Goal: Check status: Check status

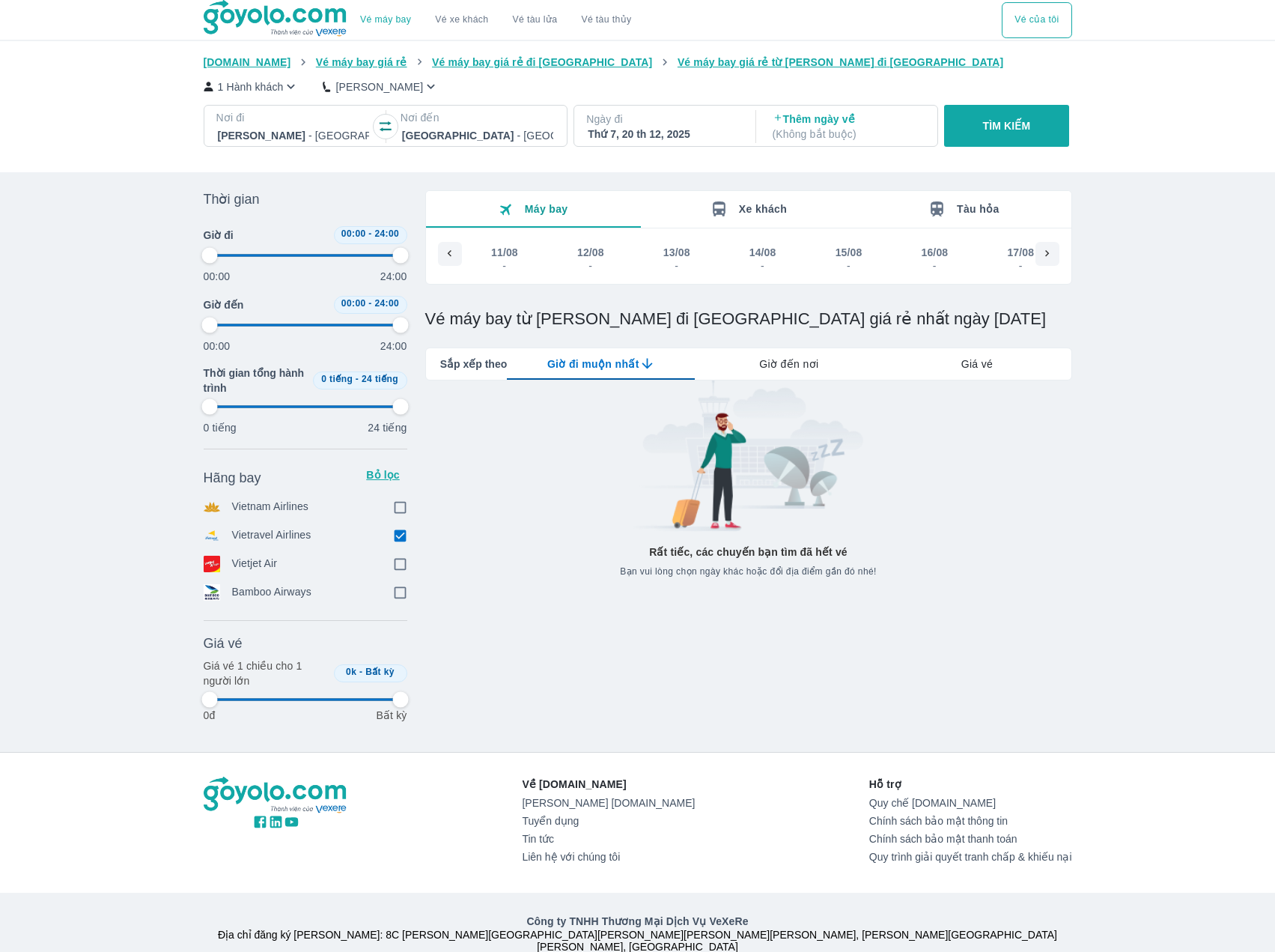
scroll to position [0, 11270]
type input "97.9166666666667"
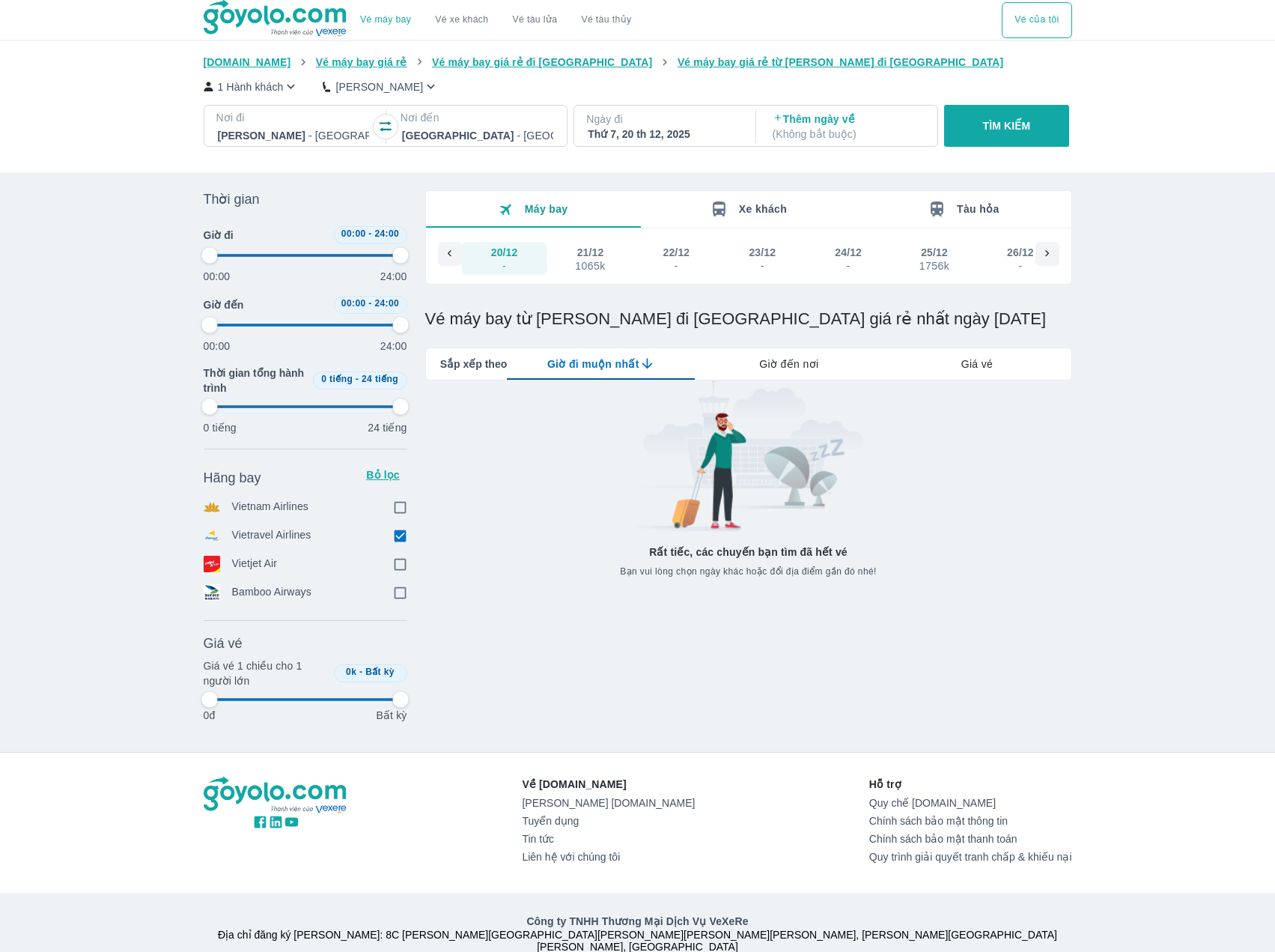
type input "97.9166666666667"
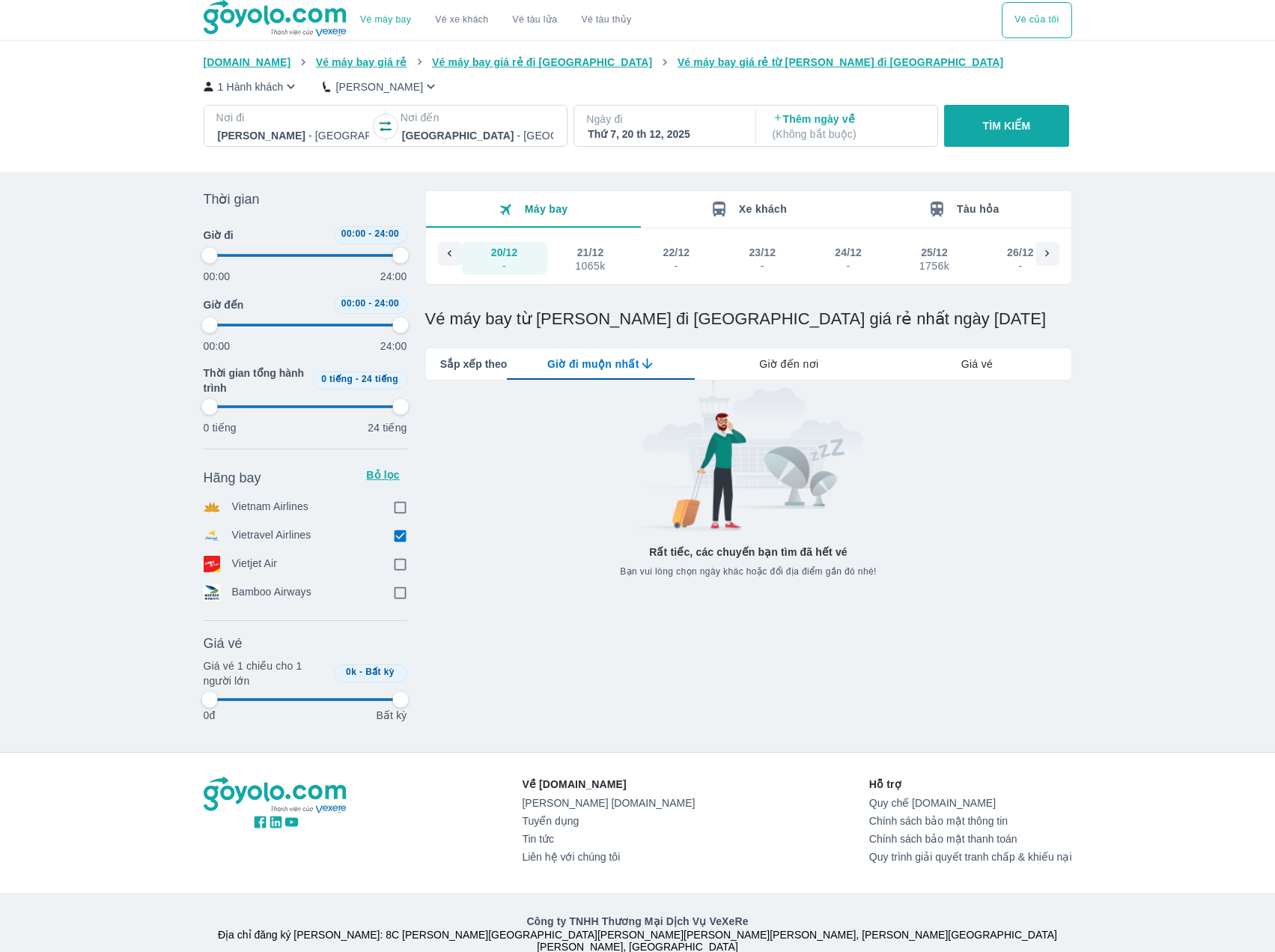
type input "97.9166666666667"
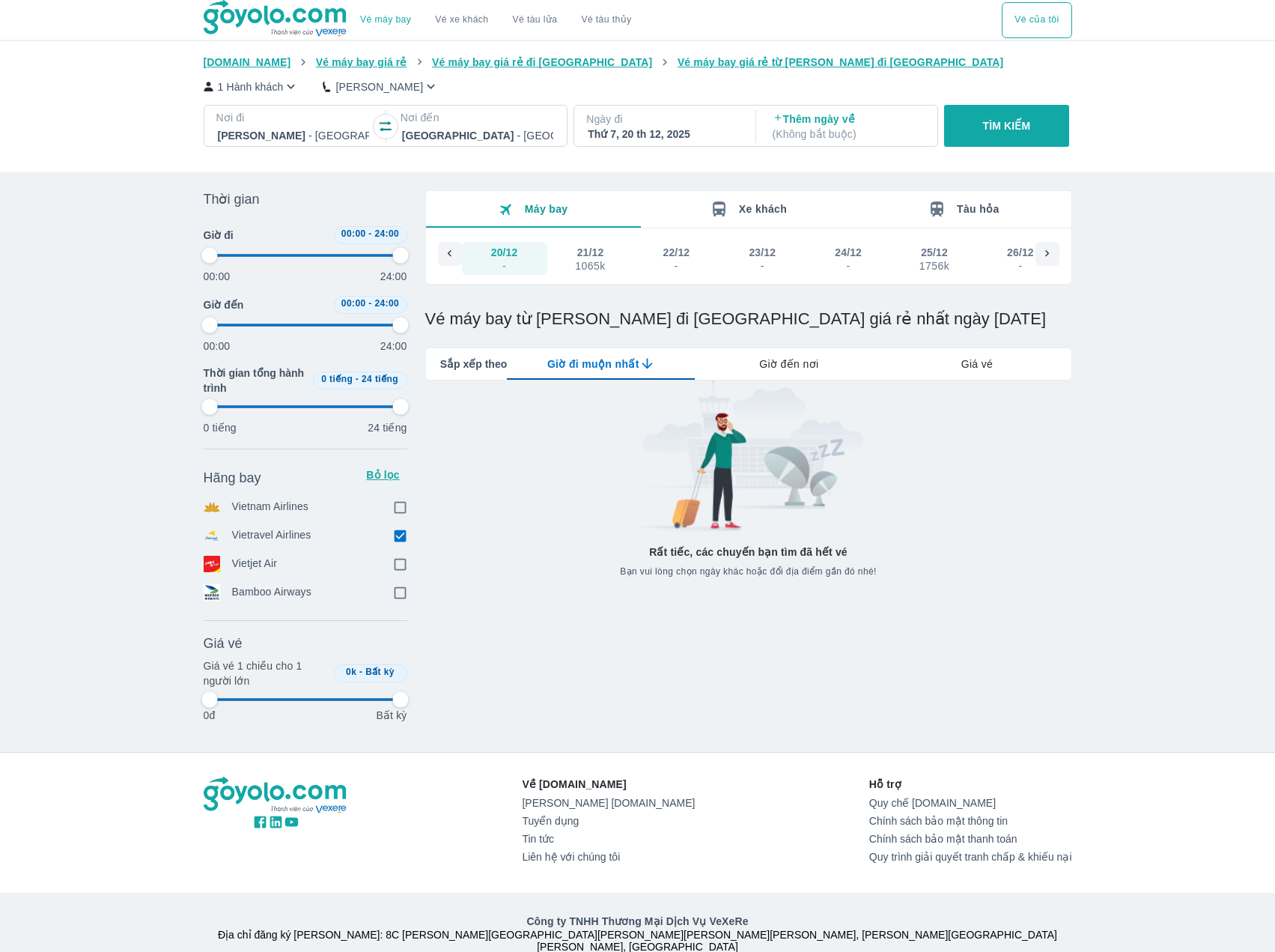
type input "97.9166666666667"
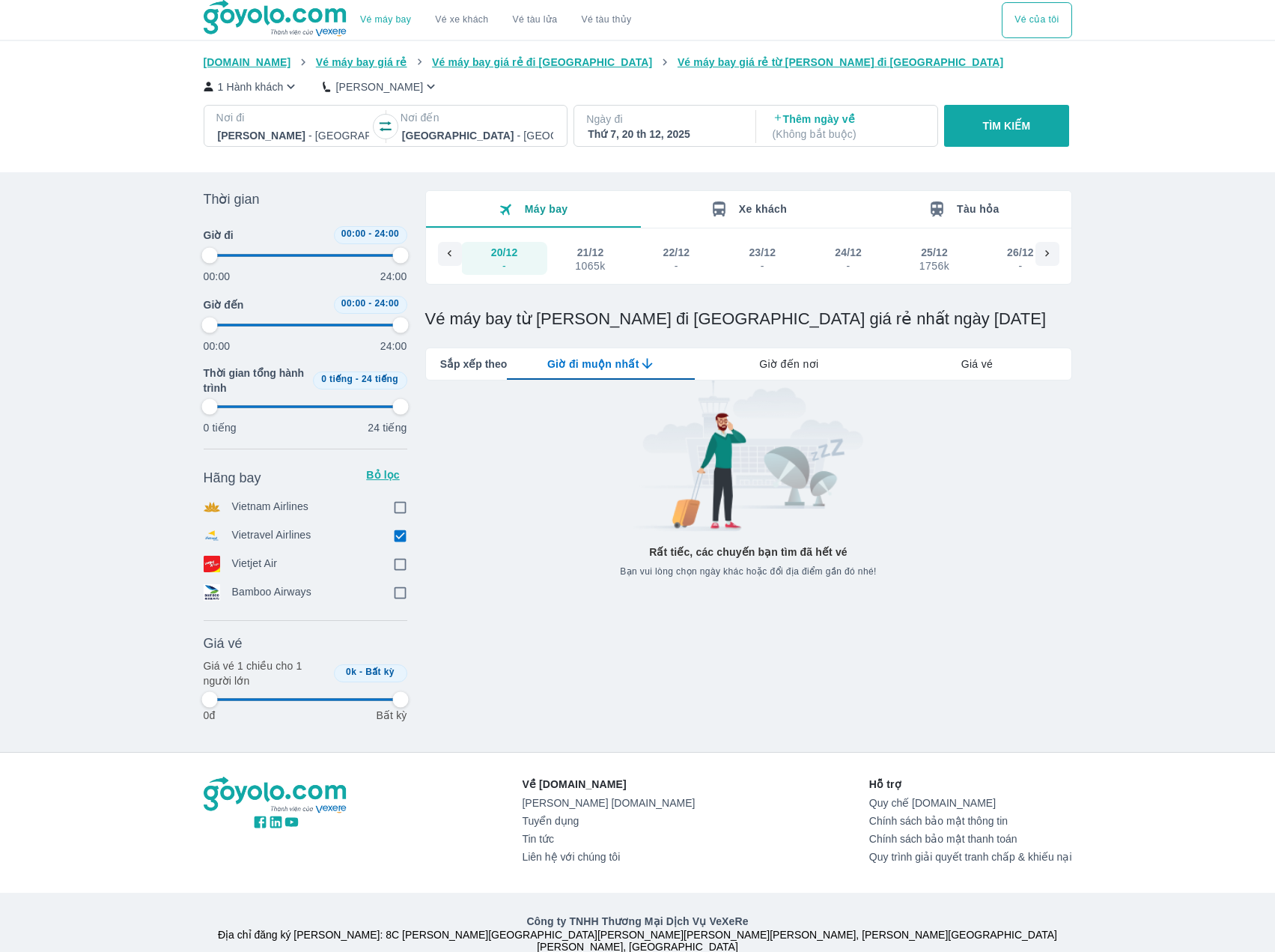
type input "97.9166666666667"
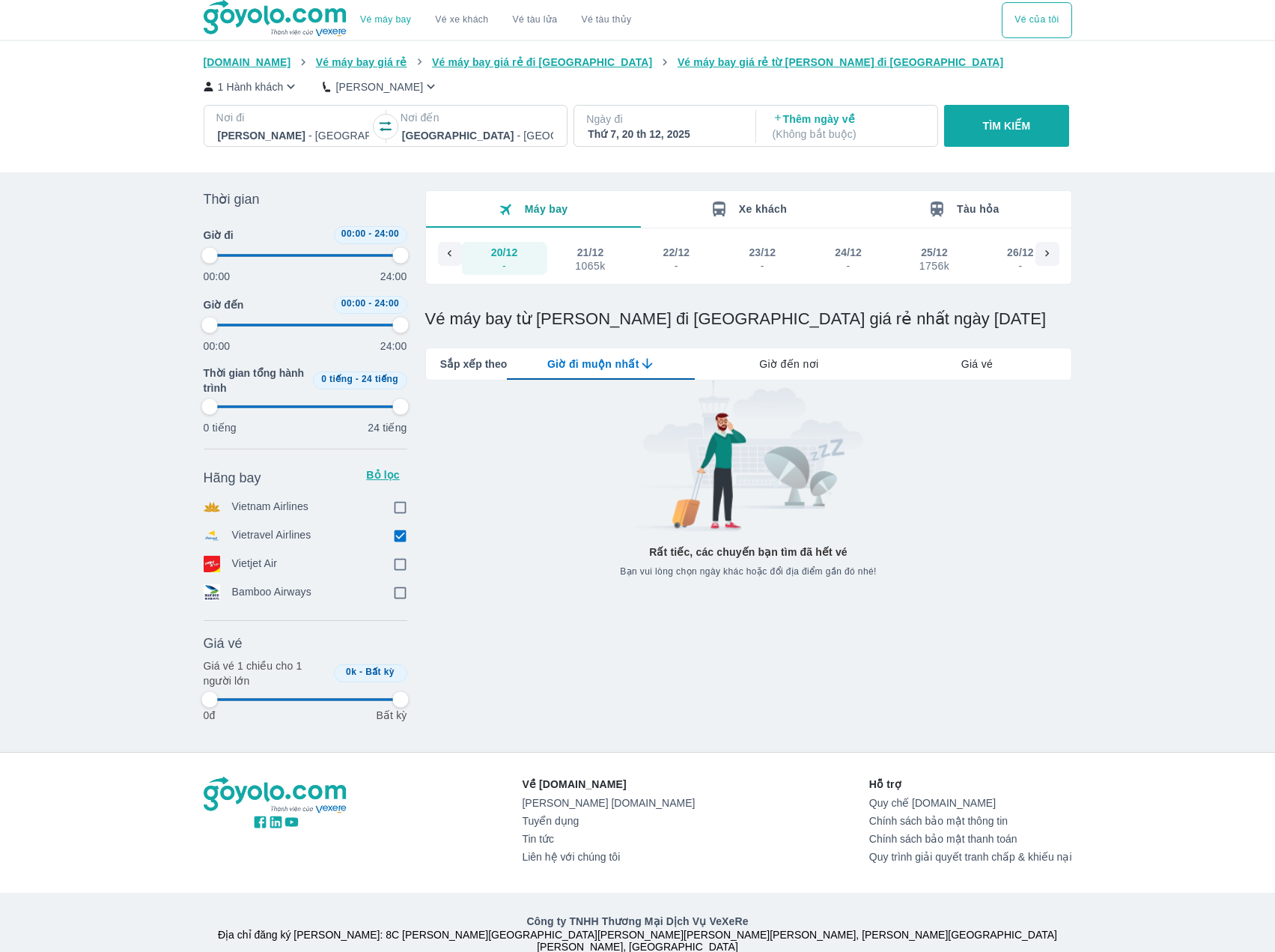
type input "97.9166666666667"
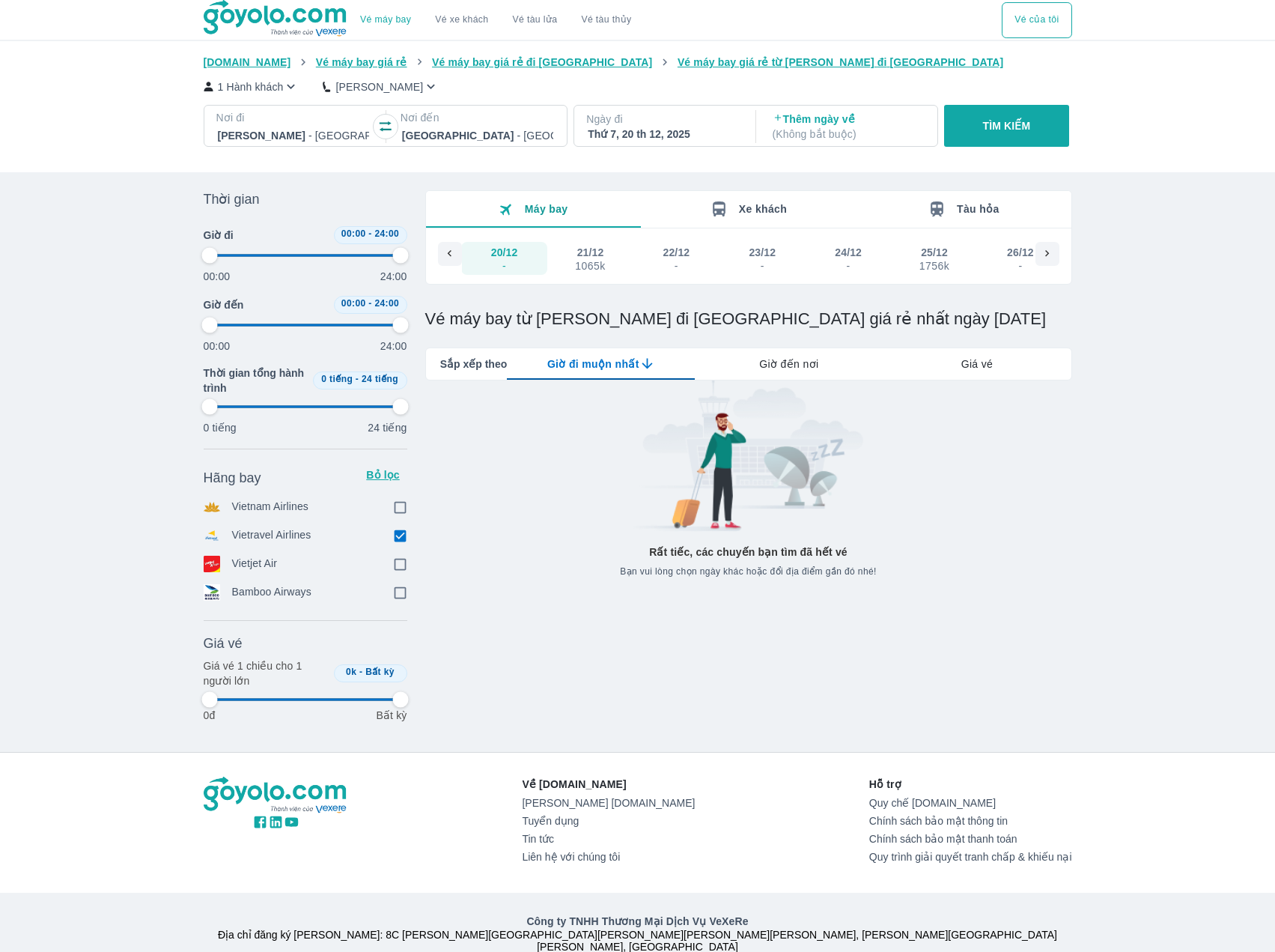
type input "97.9166666666667"
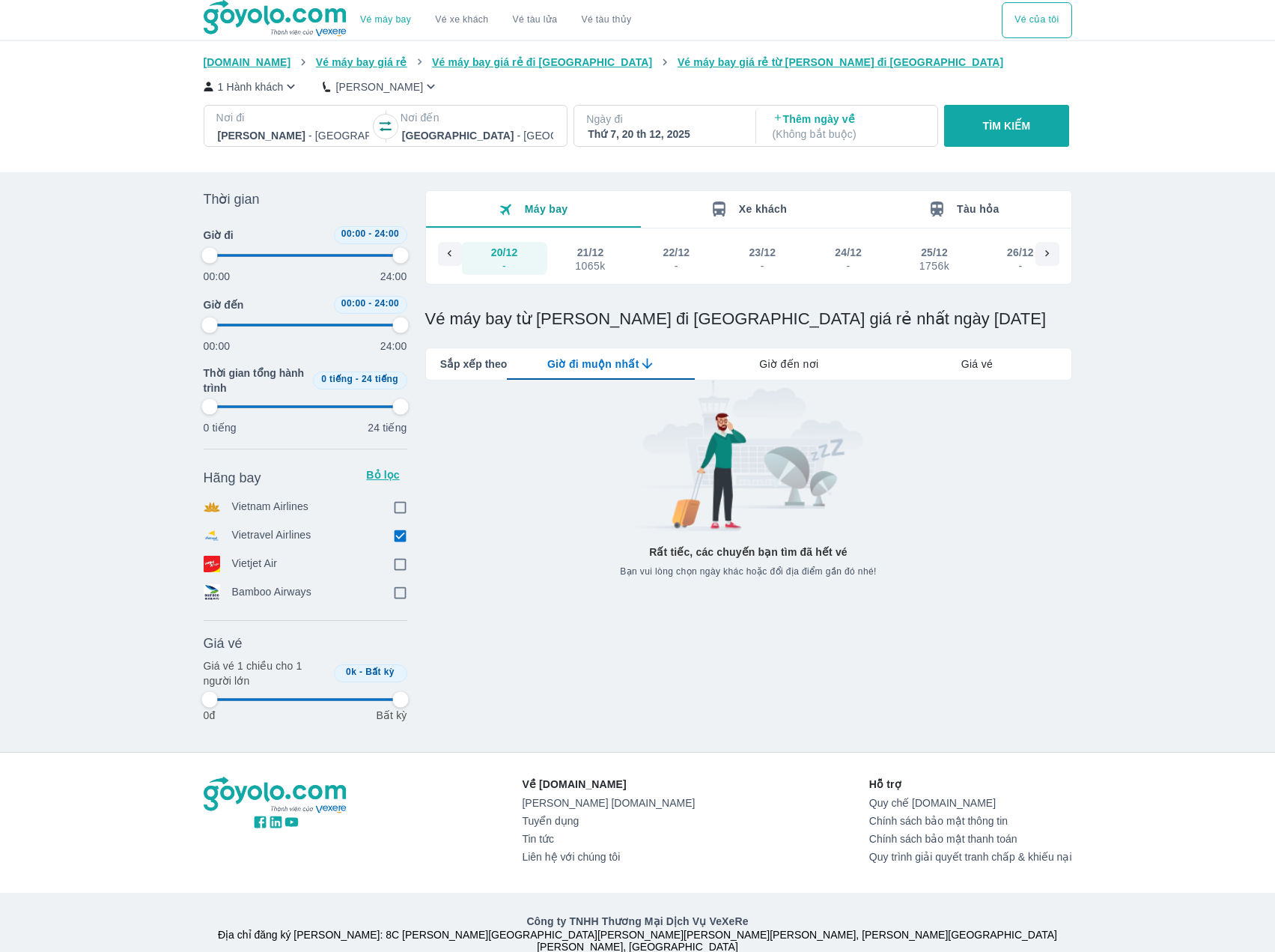
type input "97.9166666666667"
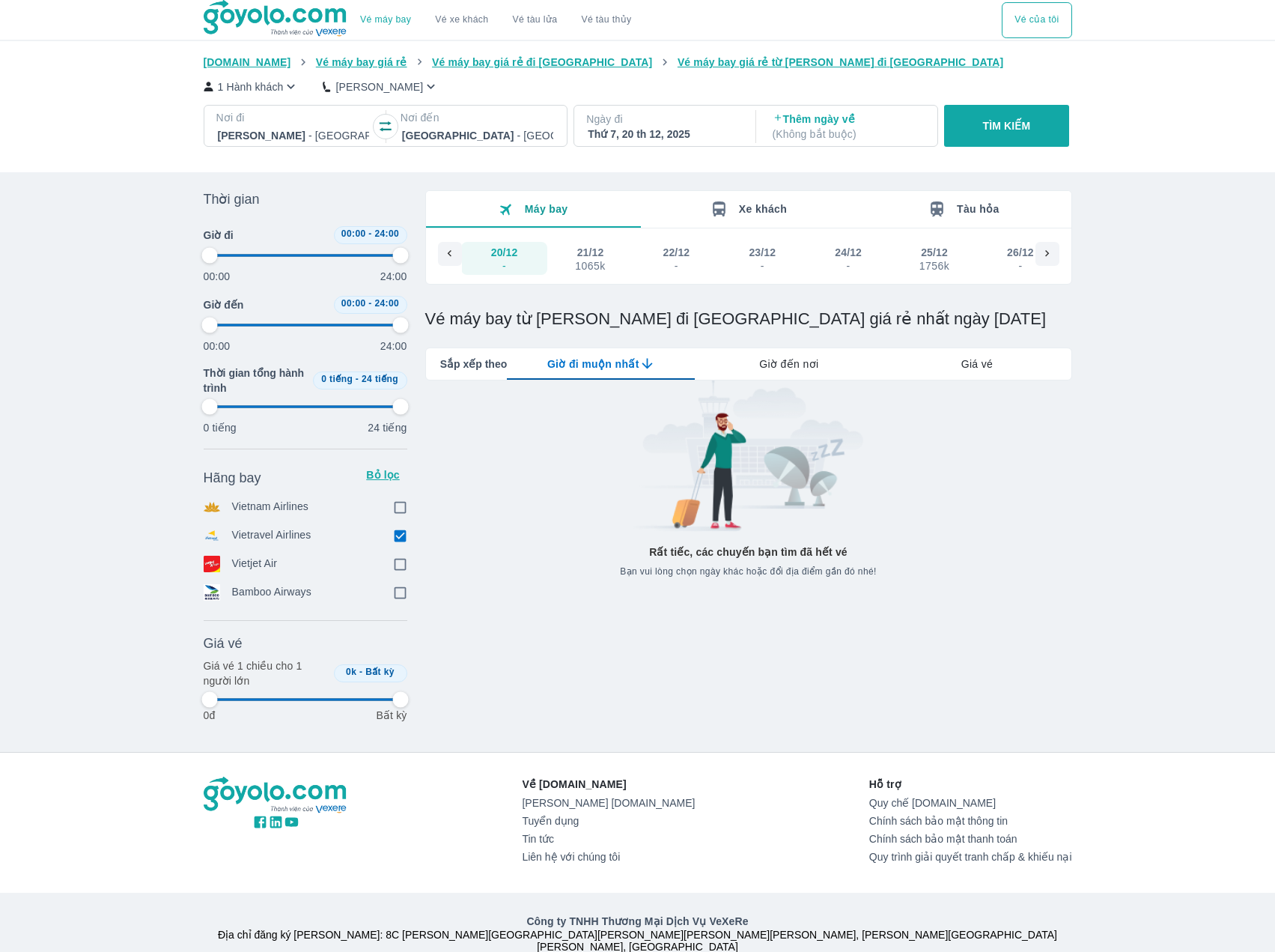
type input "97.9166666666667"
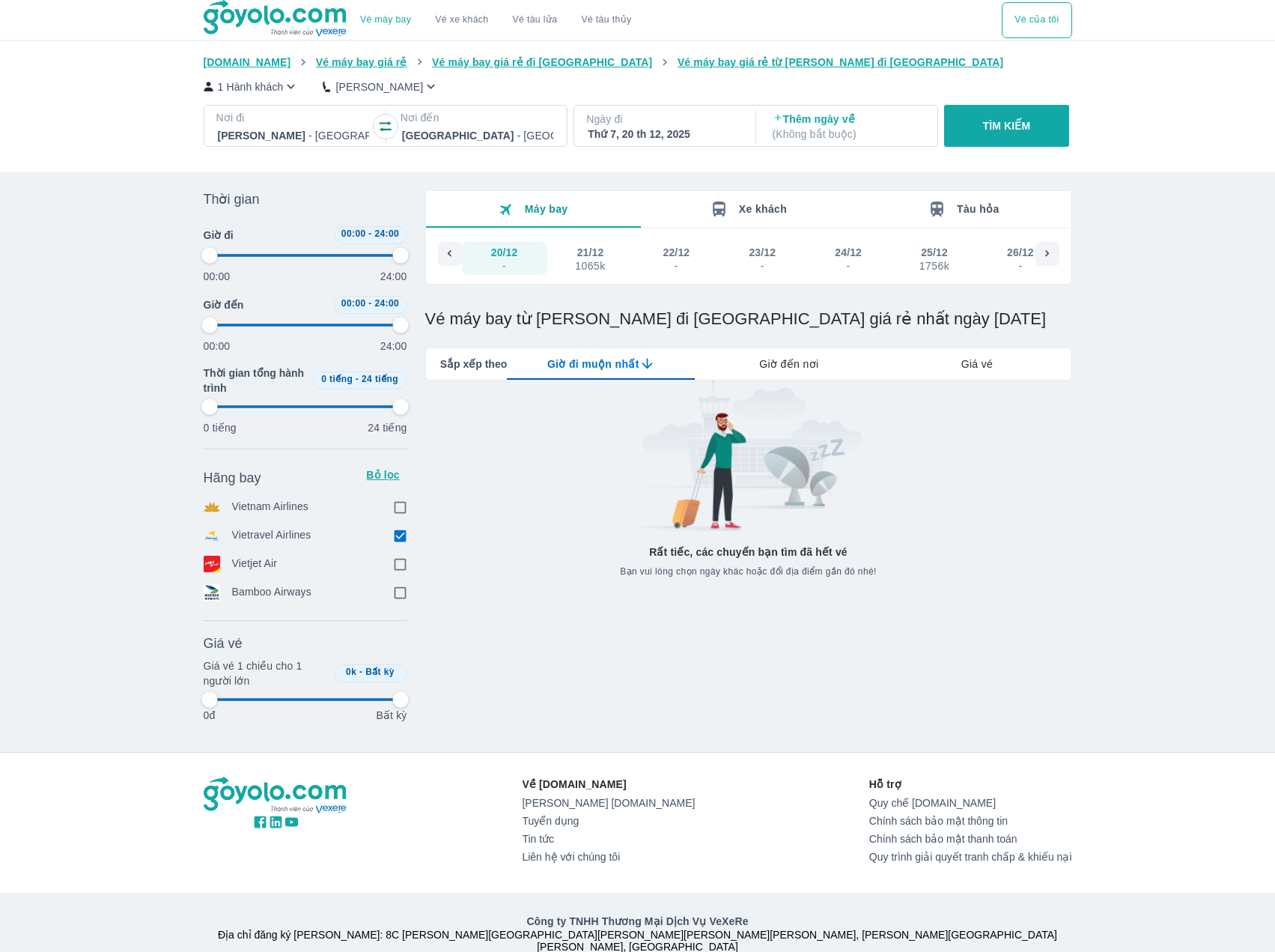
type input "97.9166666666667"
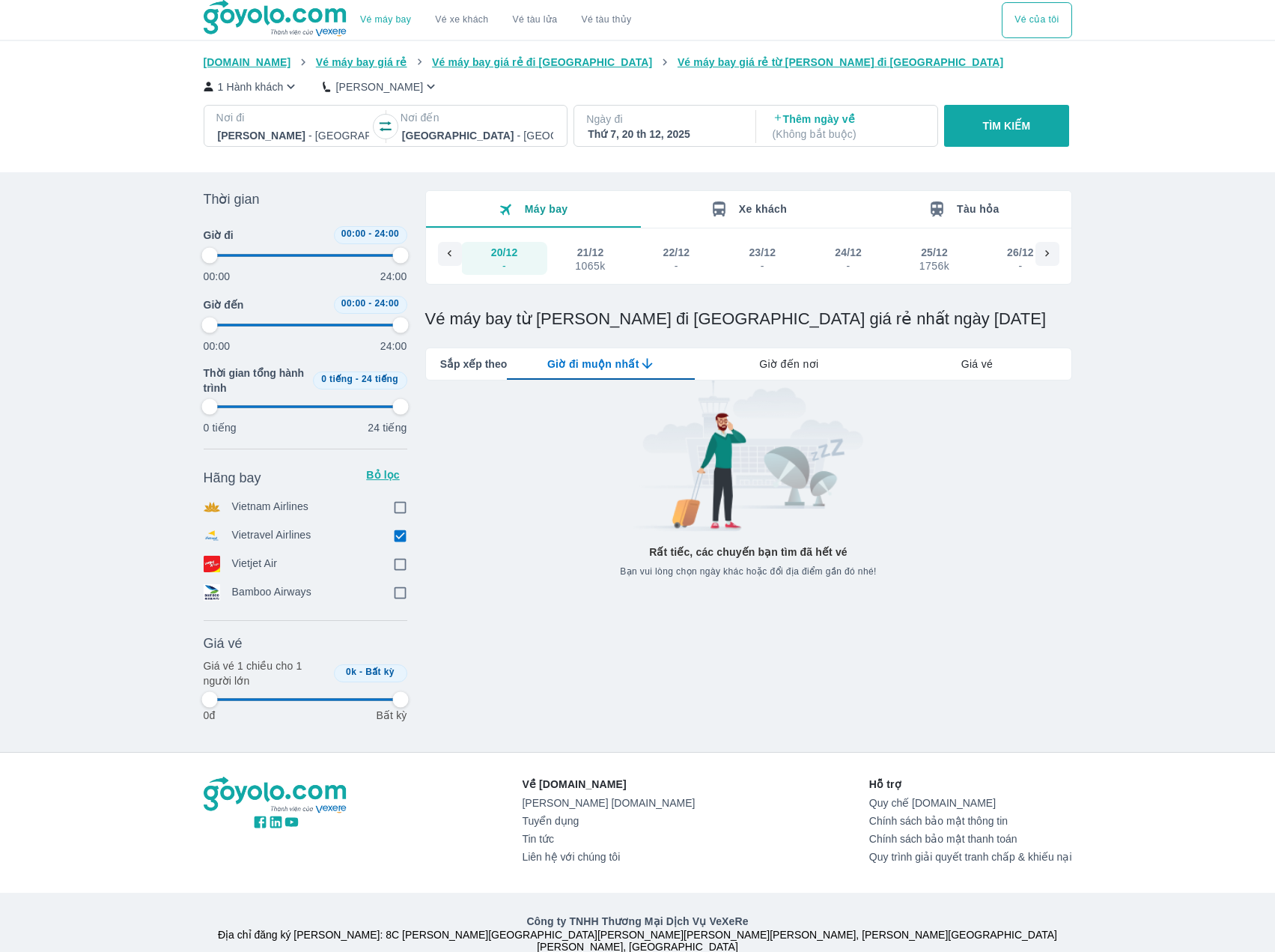
type input "97.9166666666667"
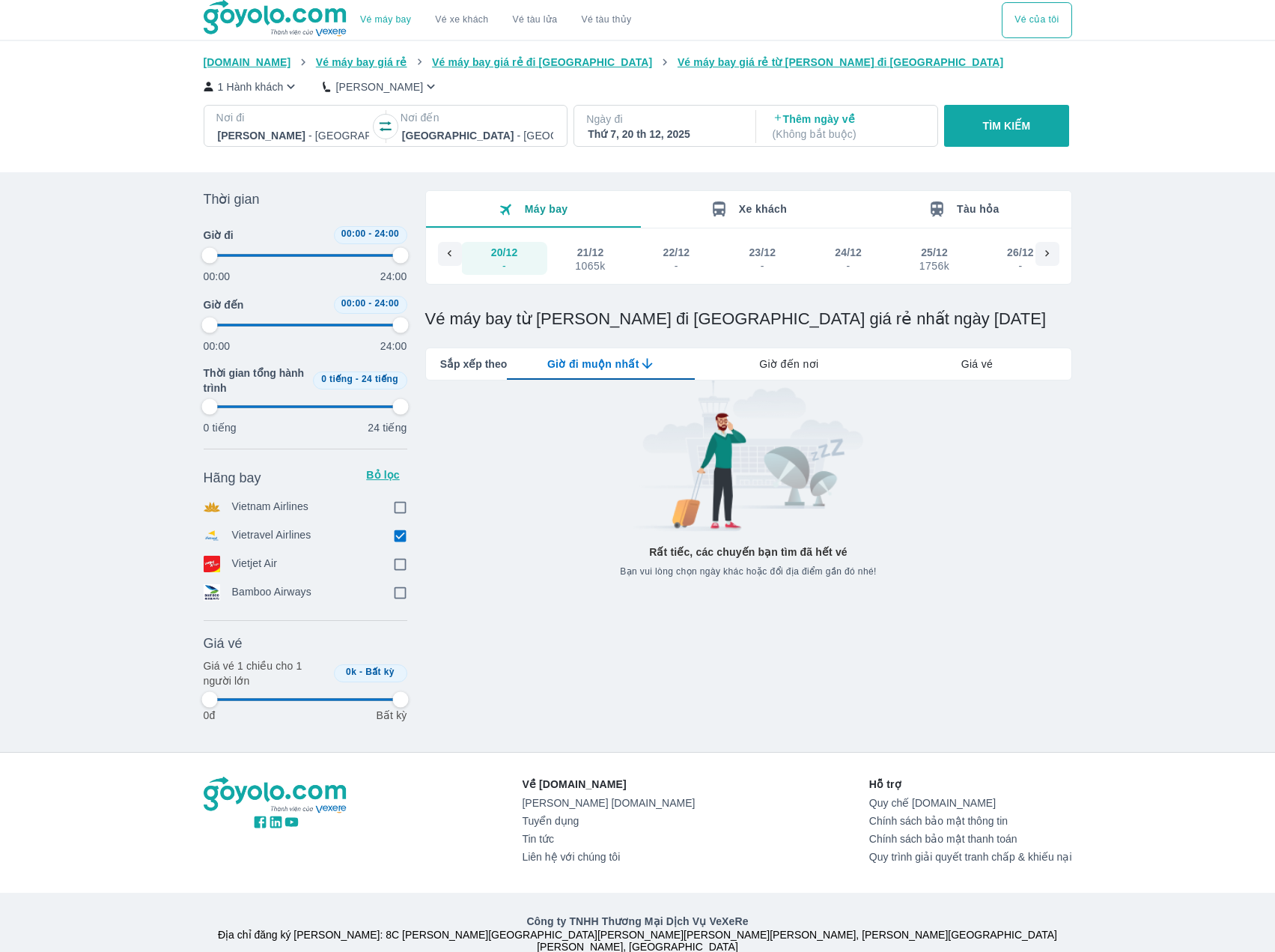
type input "97.9166666666667"
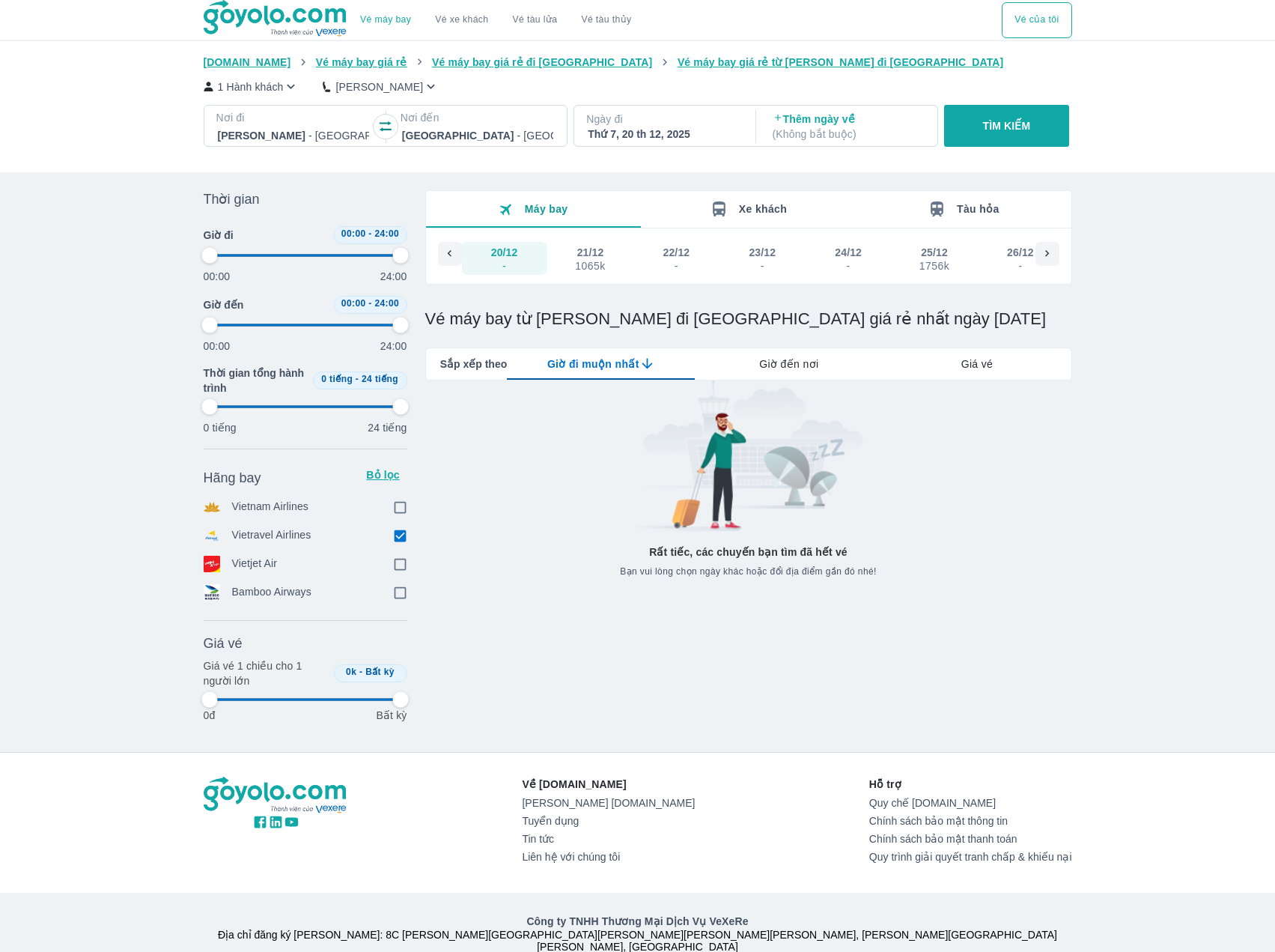
type input "97.9166666666667"
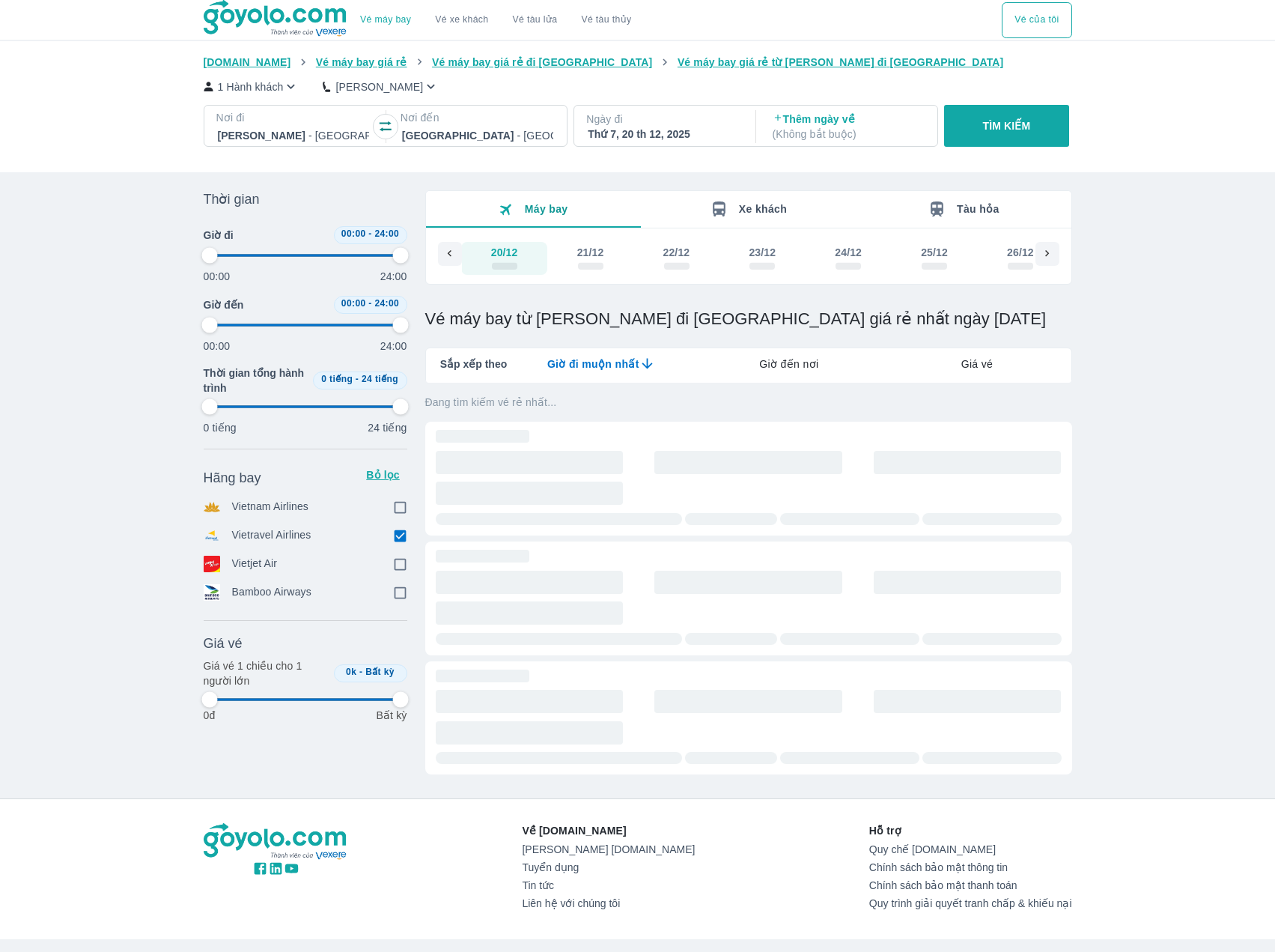
type input "97.9166666666667"
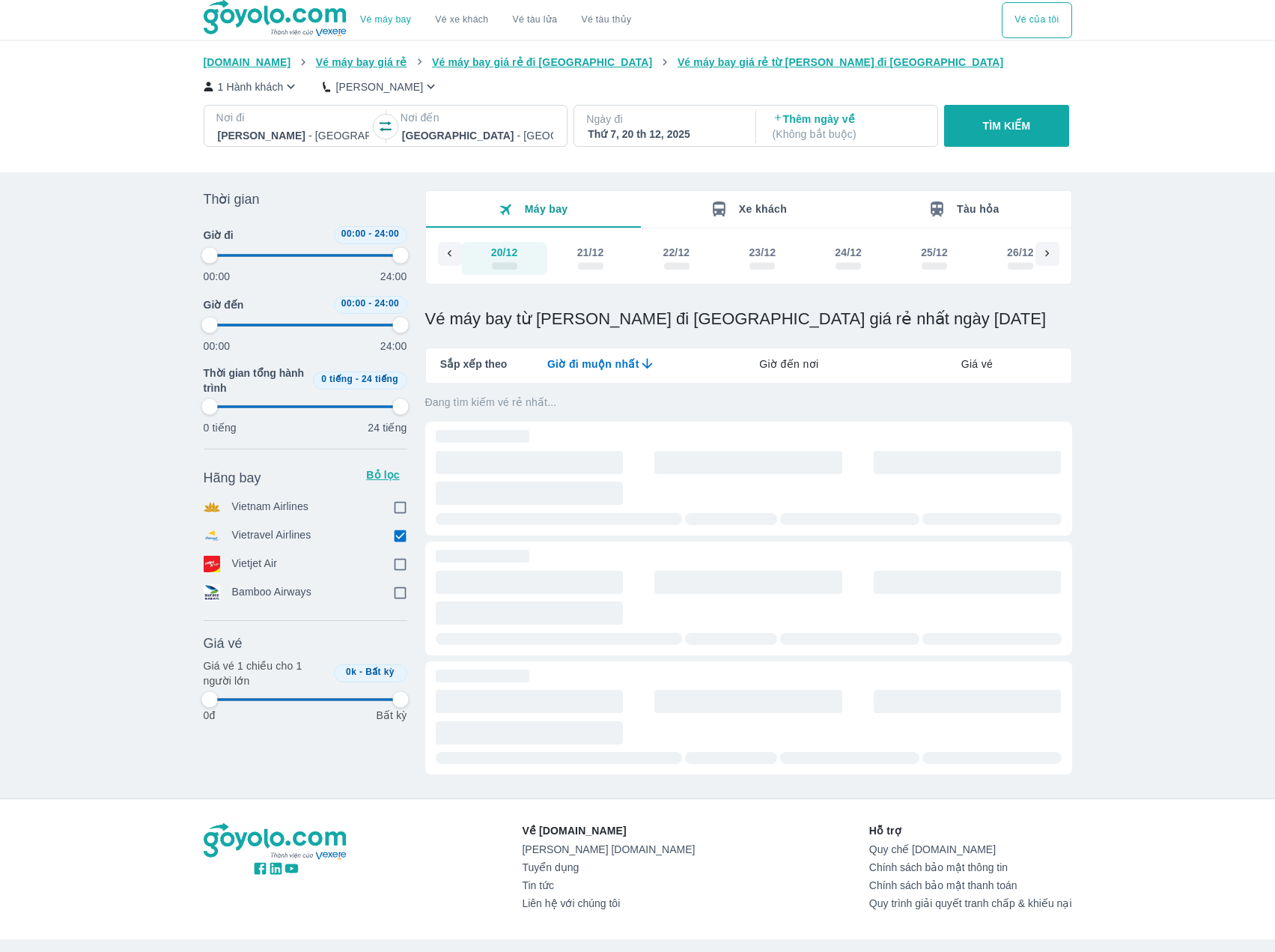
type input "97.9166666666667"
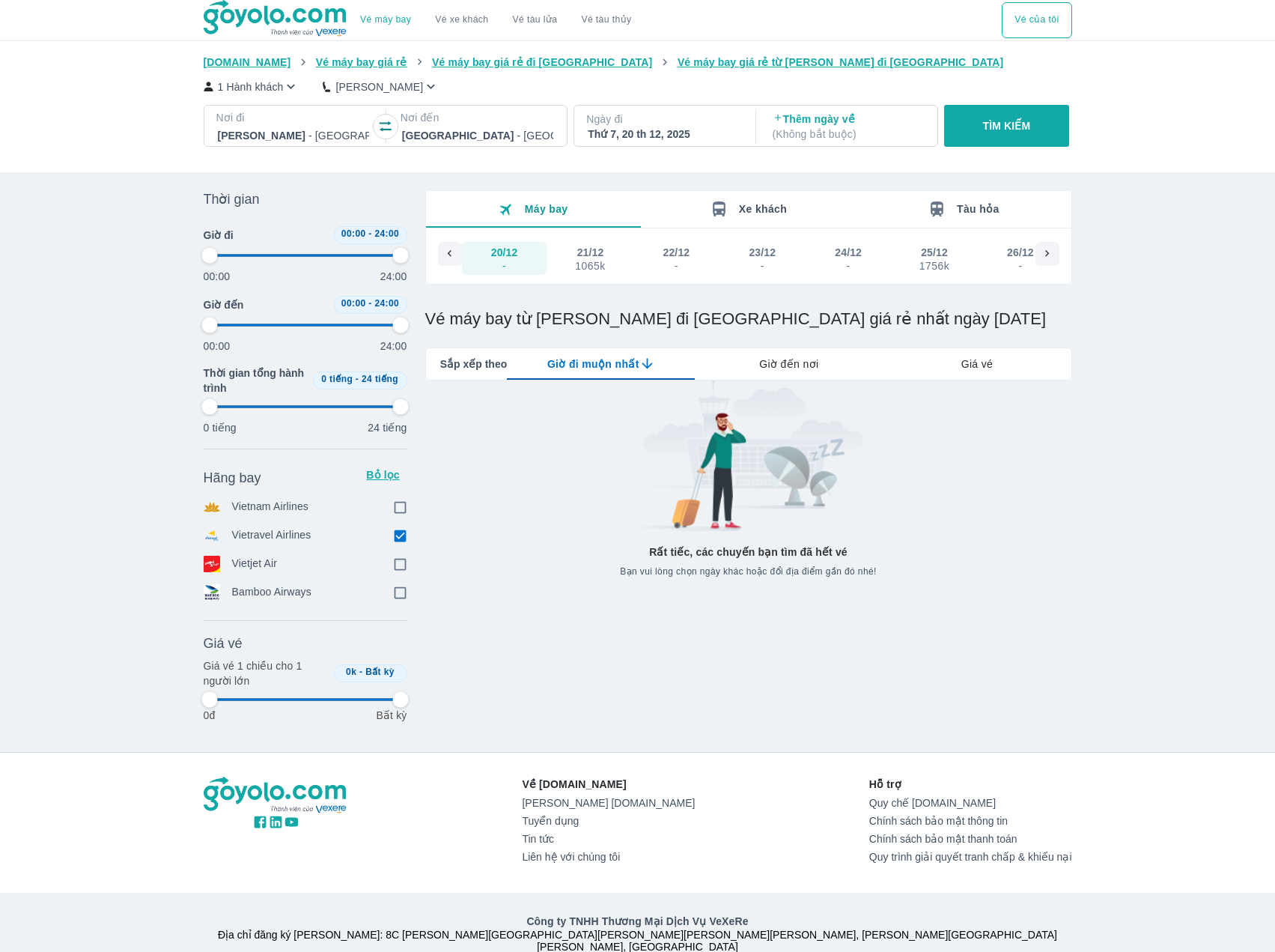
type input "97.9166666666667"
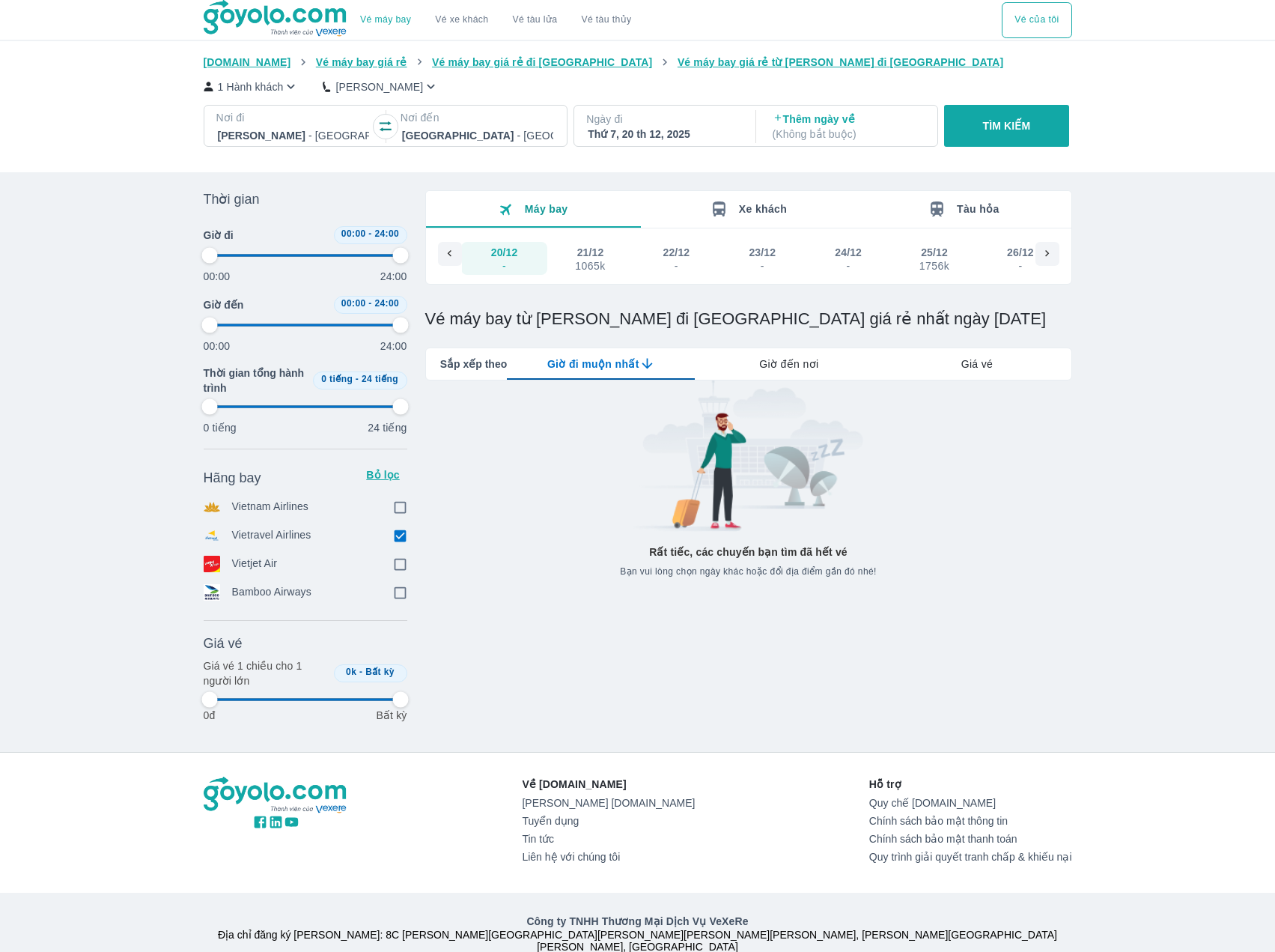
type input "97.9166666666667"
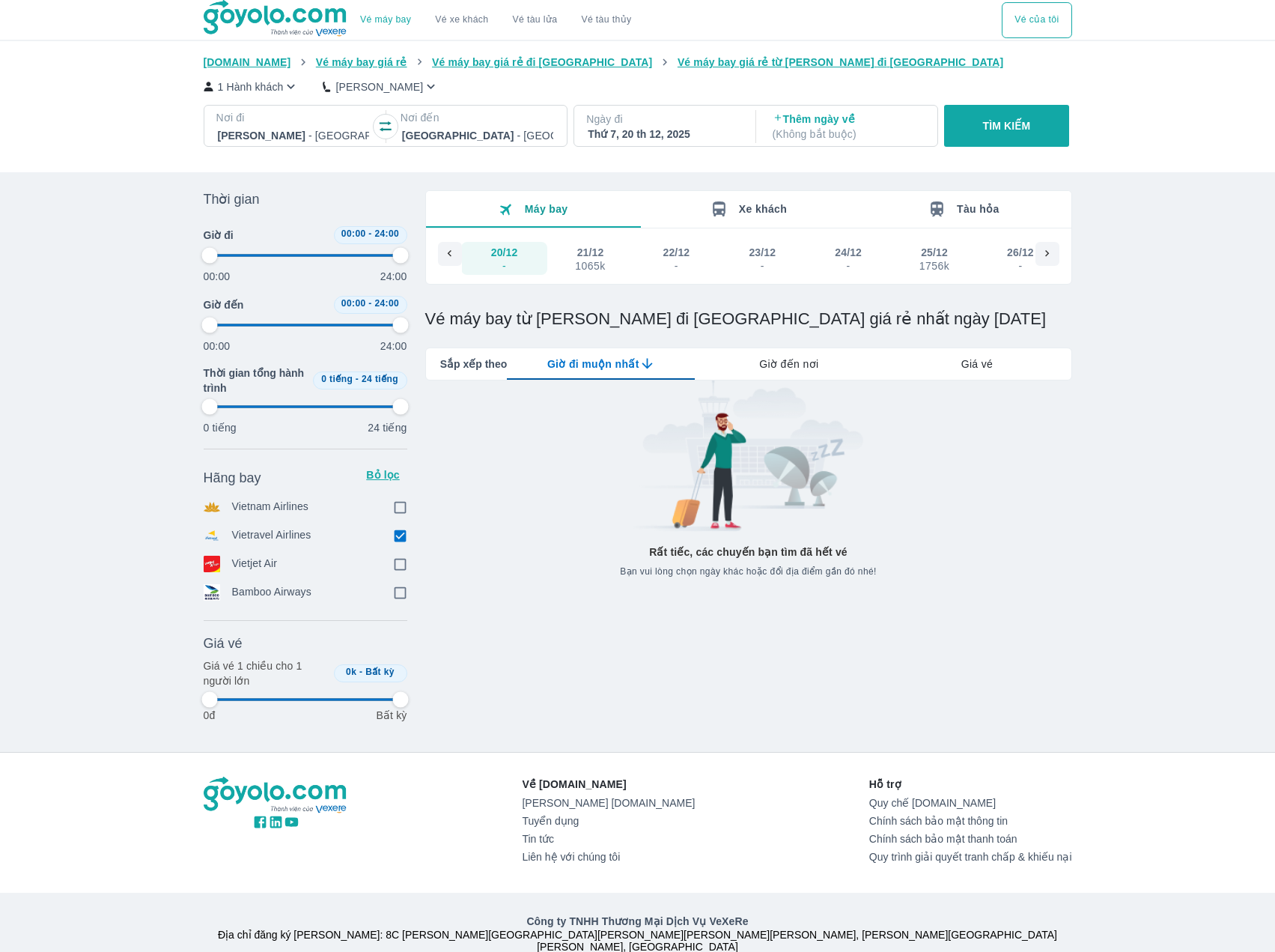
type input "97.9166666666667"
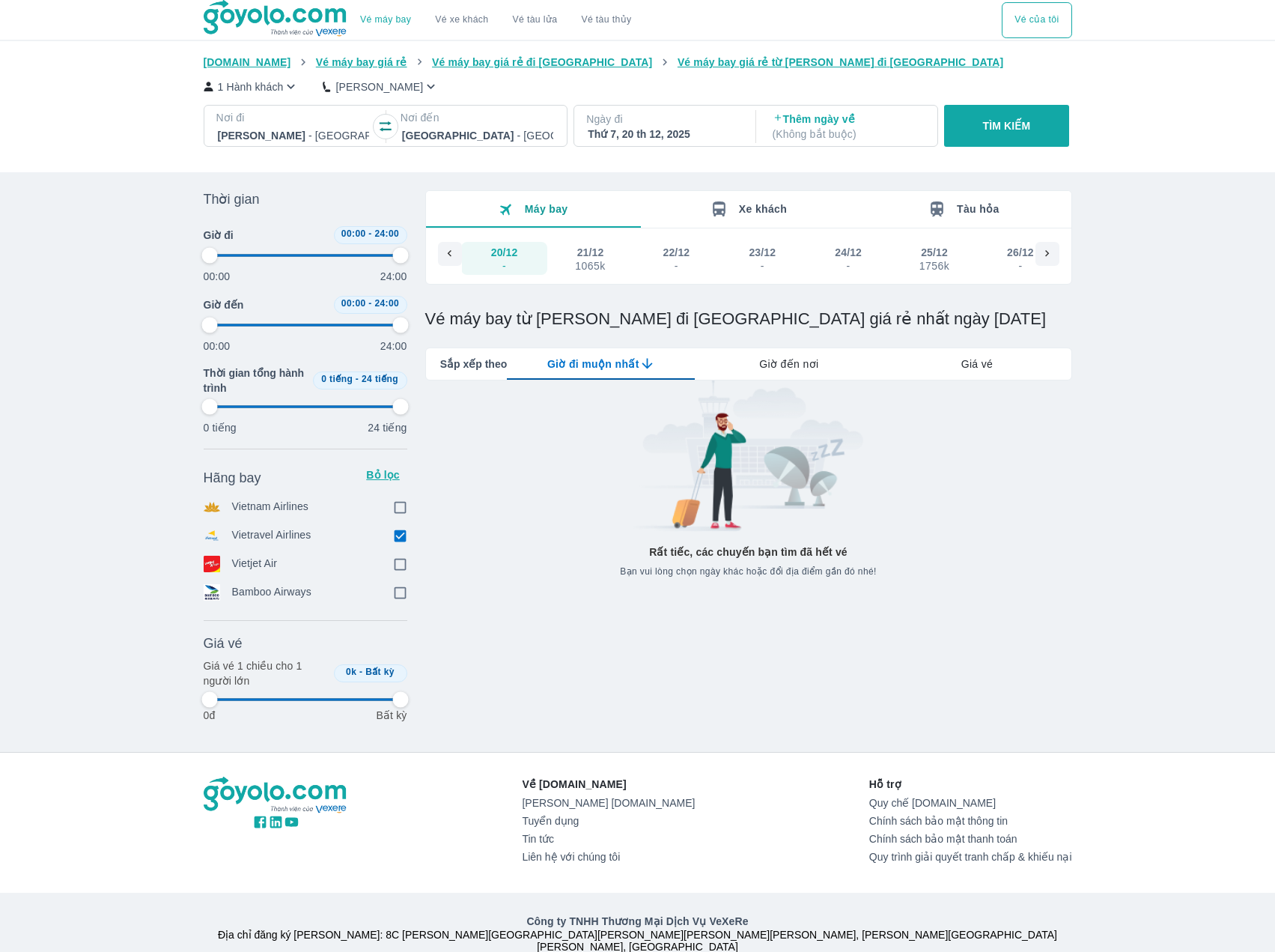
type input "97.9166666666667"
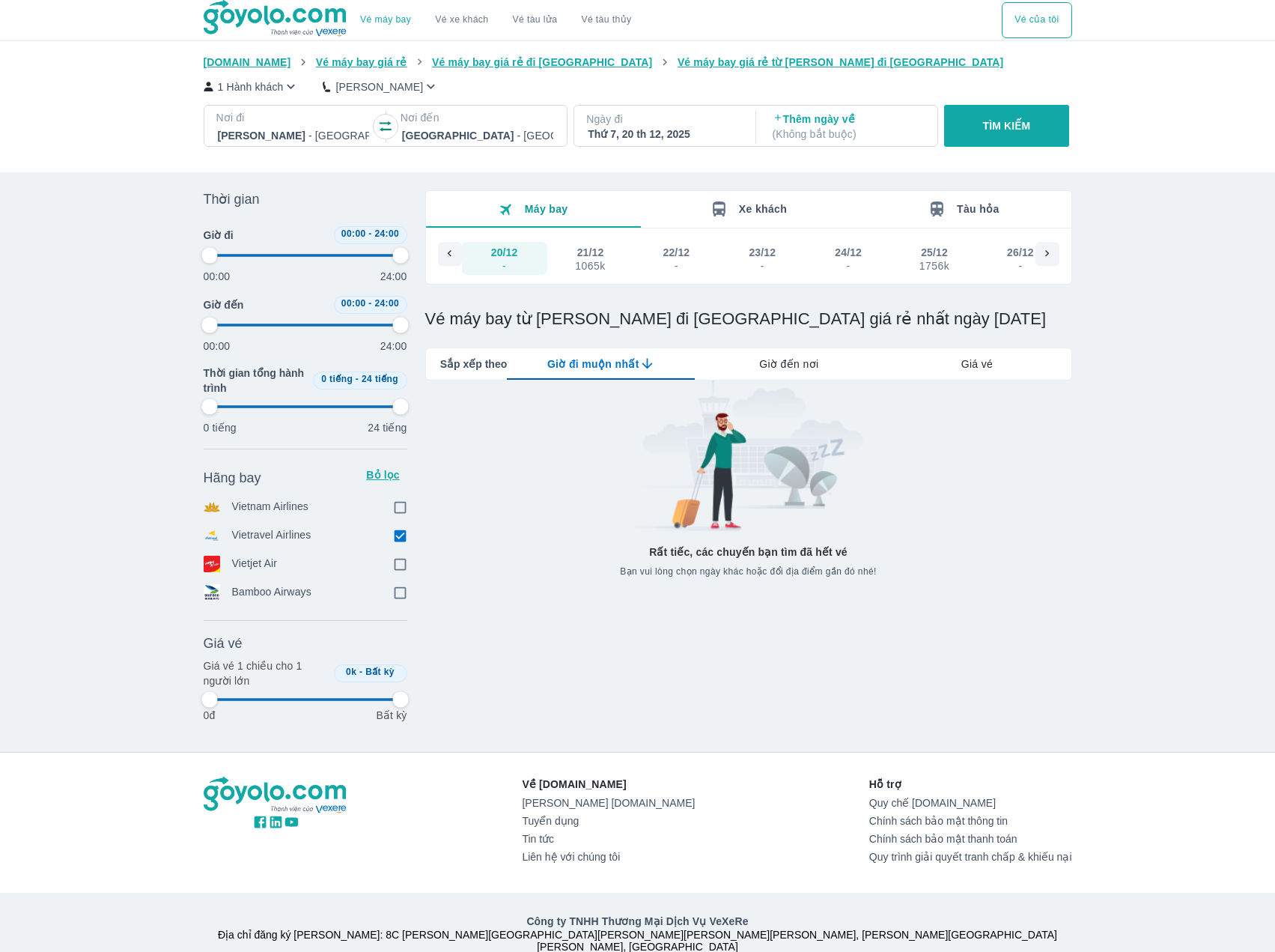
type input "97.9166666666667"
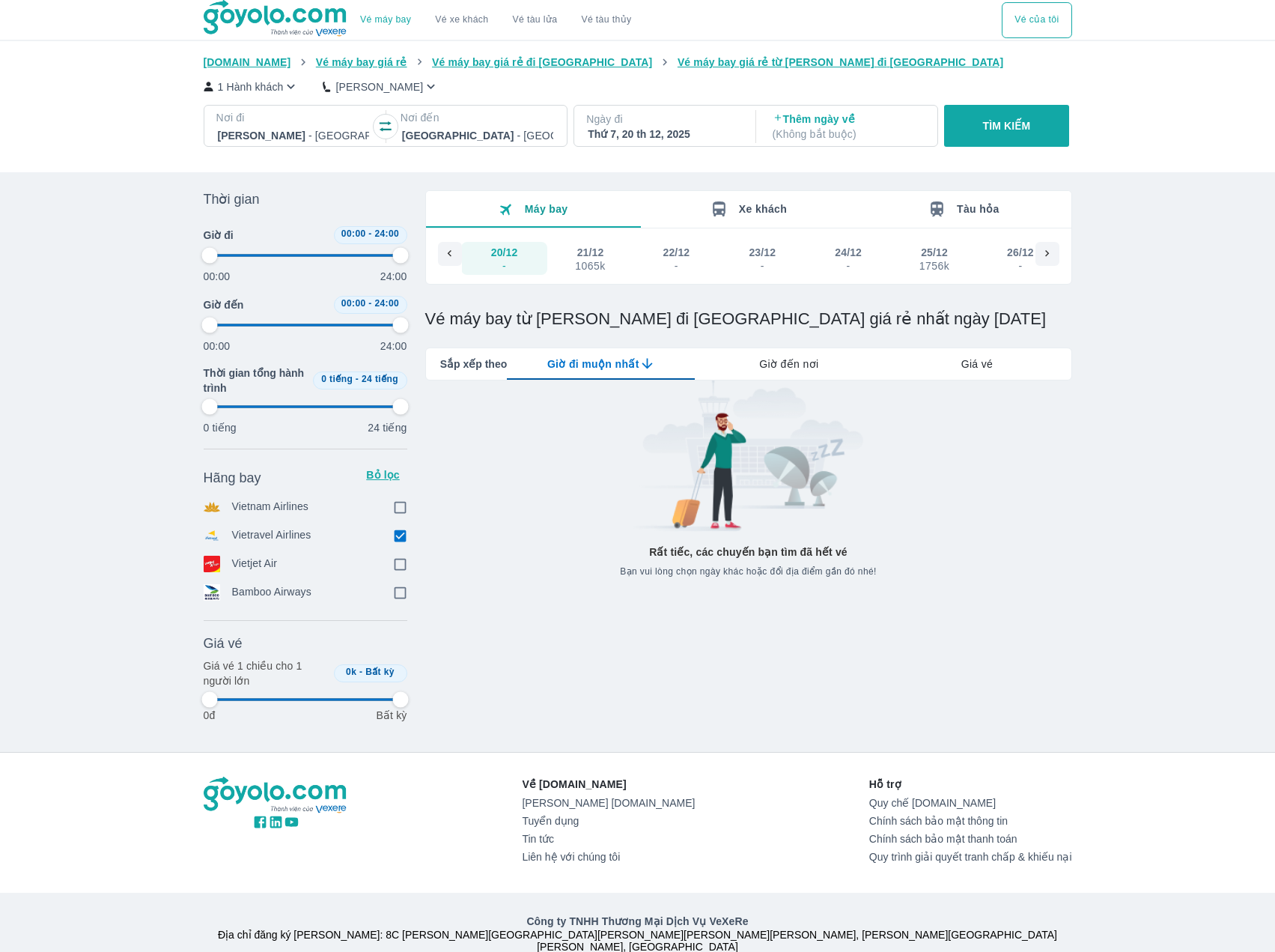
type input "97.9166666666667"
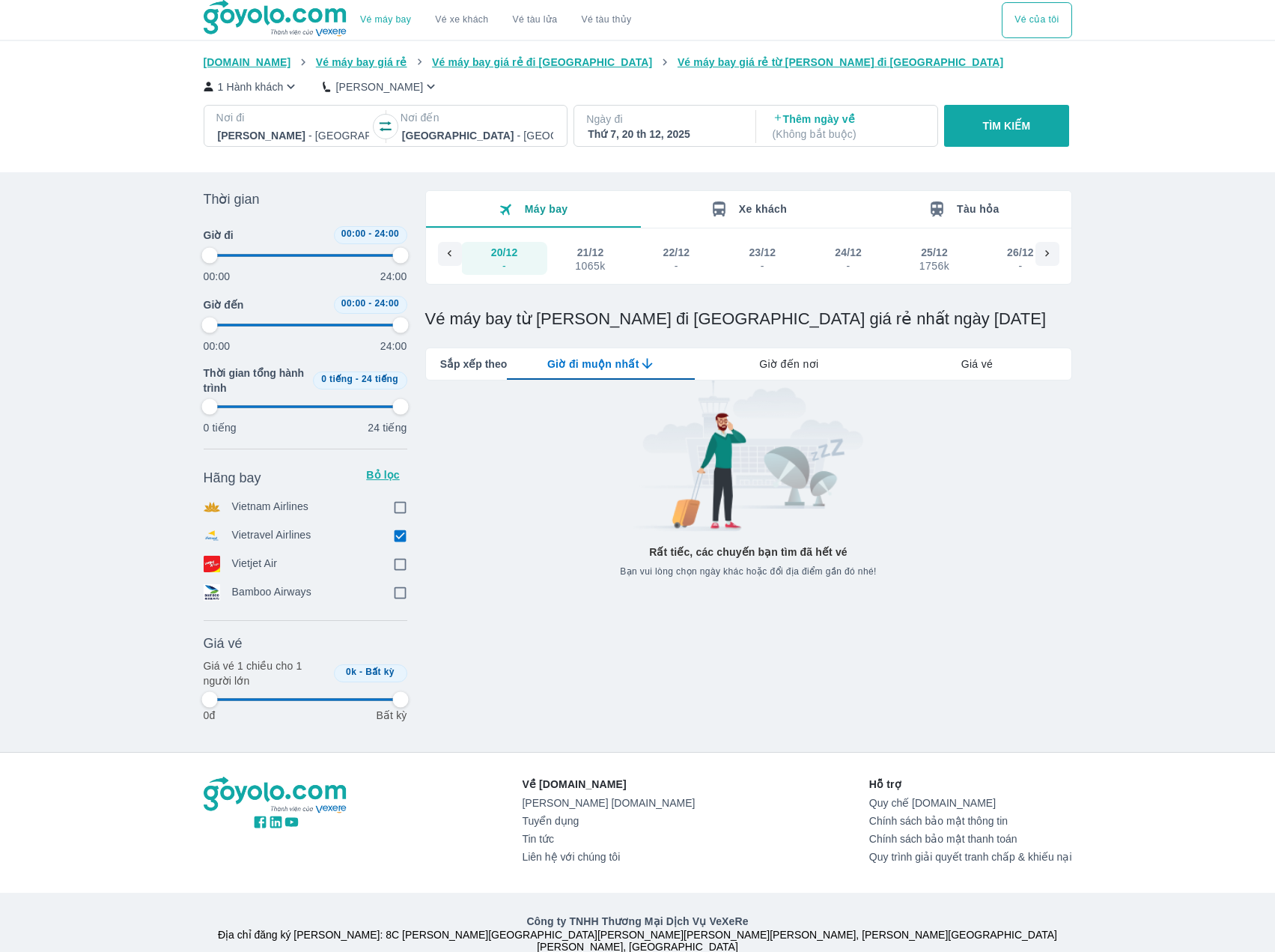
type input "97.9166666666667"
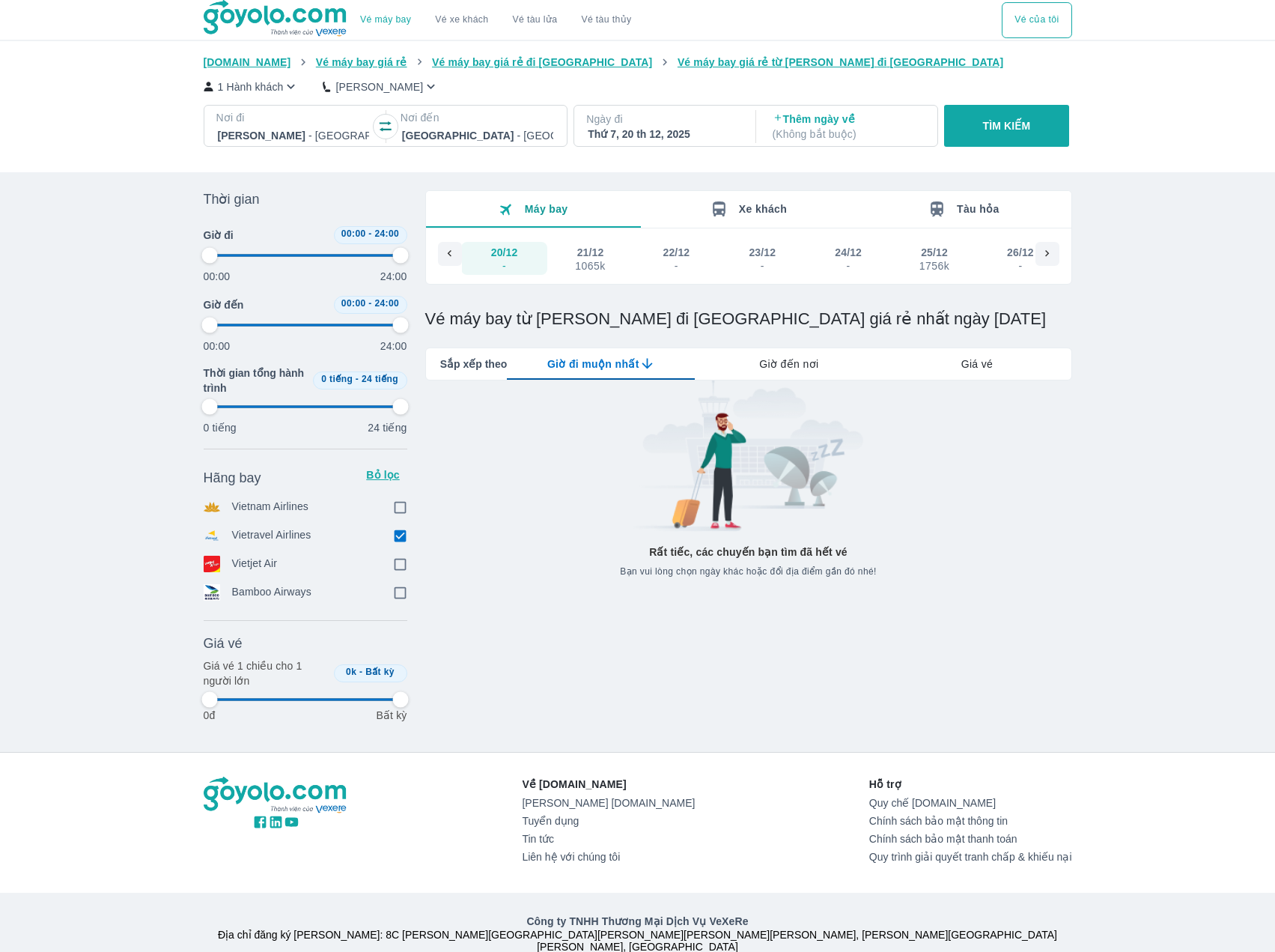
type input "97.9166666666667"
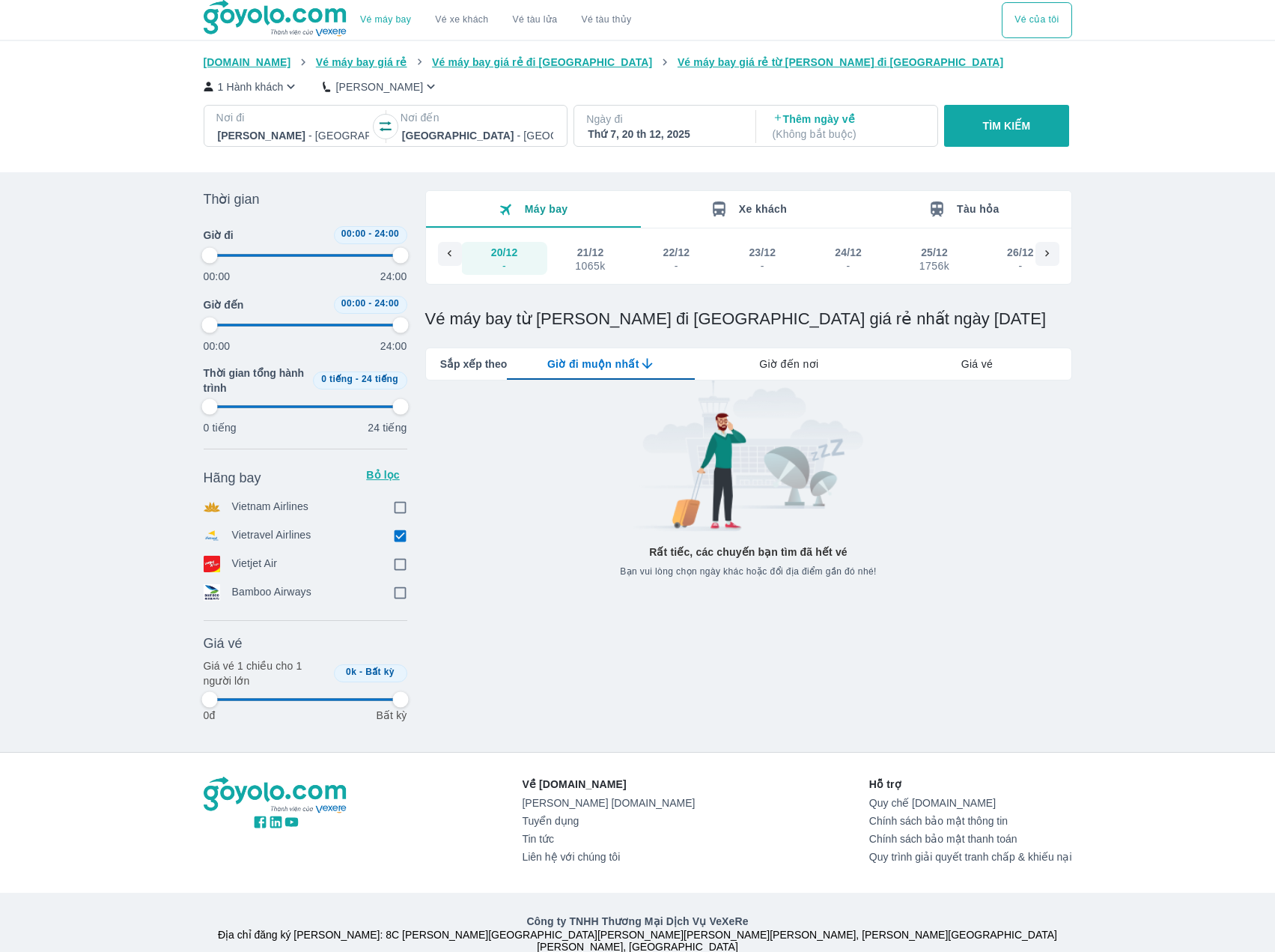
type input "97.9166666666667"
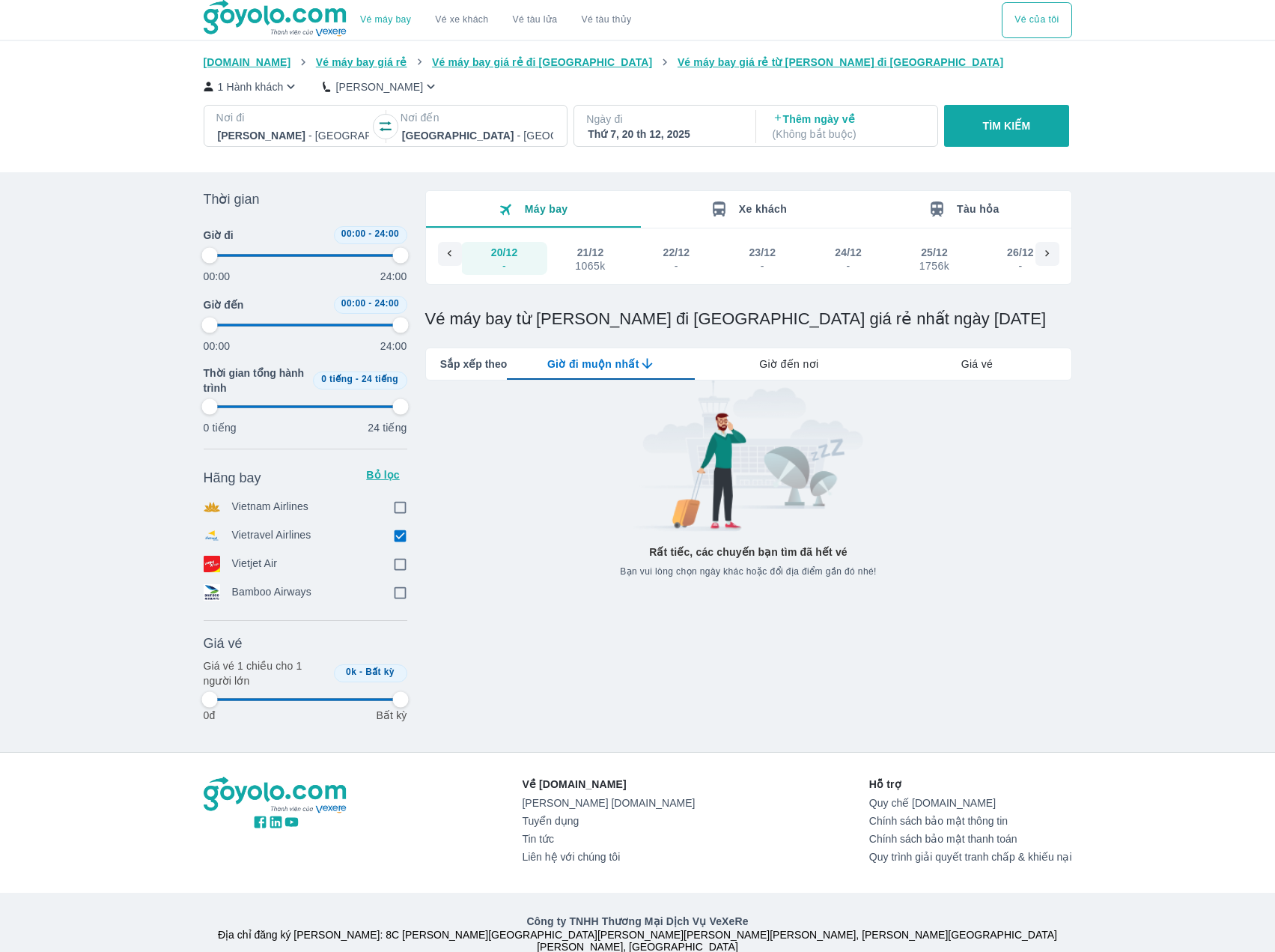
type input "97.9166666666667"
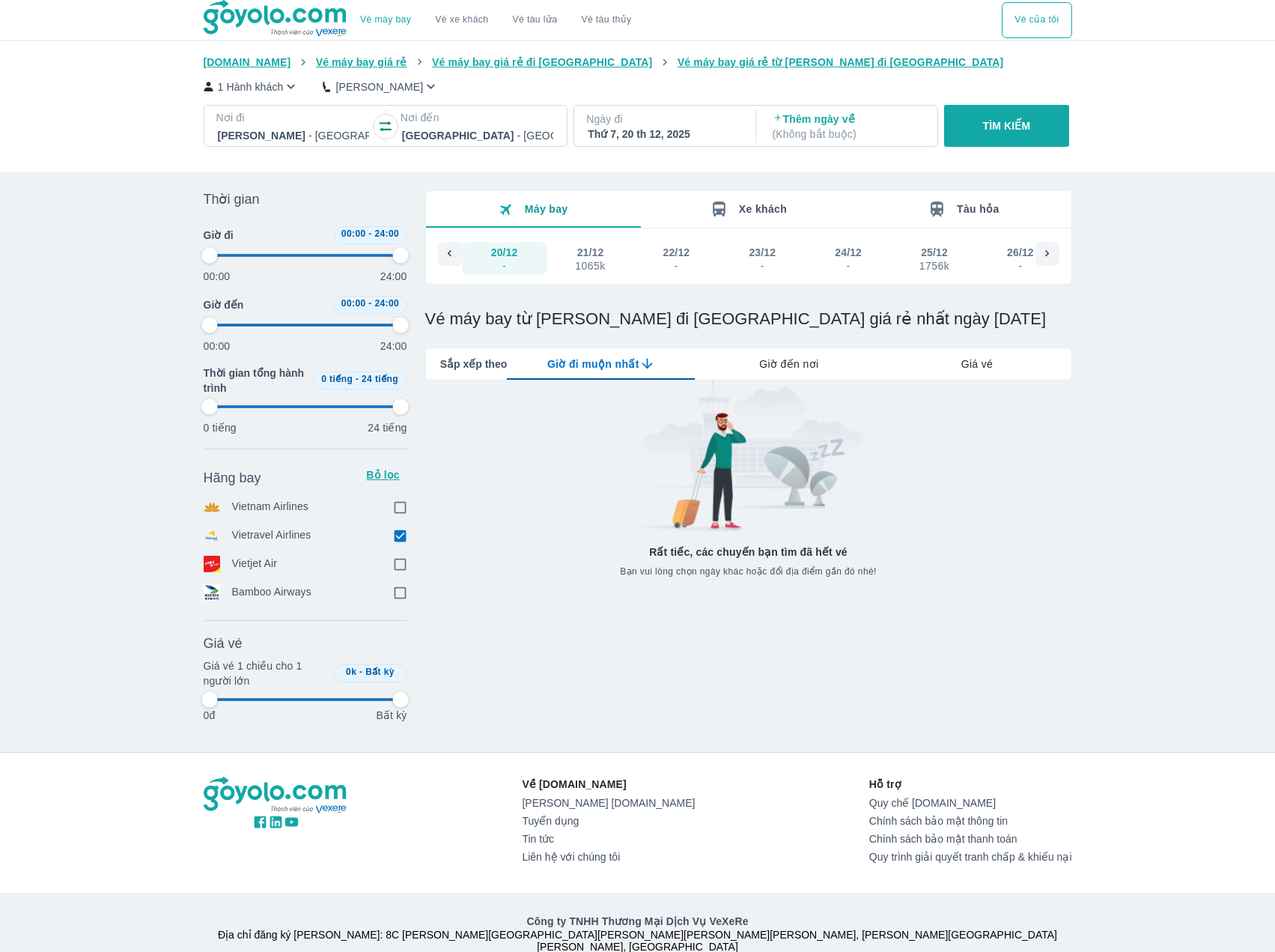
type input "97.9166666666667"
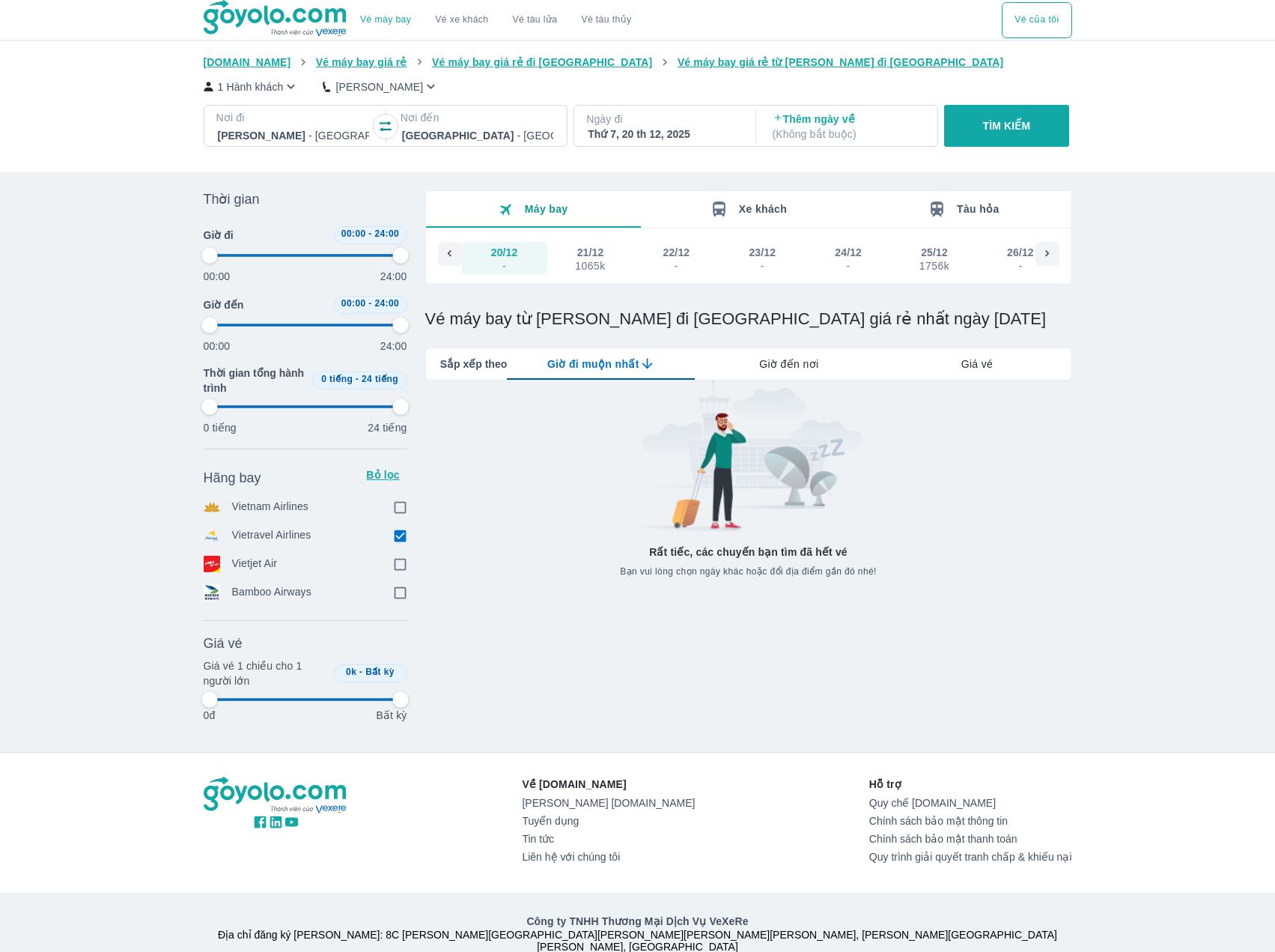
type input "97.9166666666667"
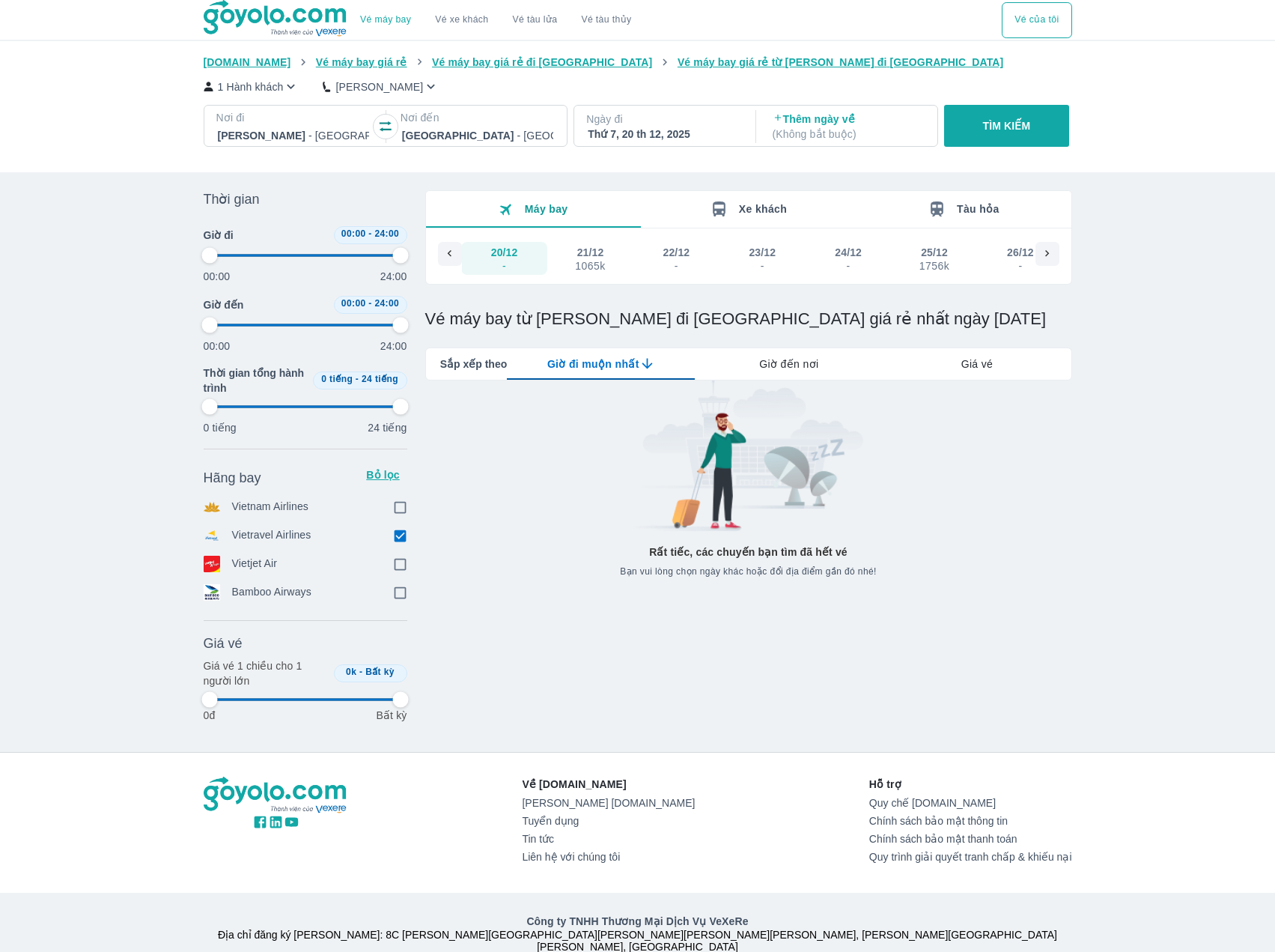
type input "97.9166666666667"
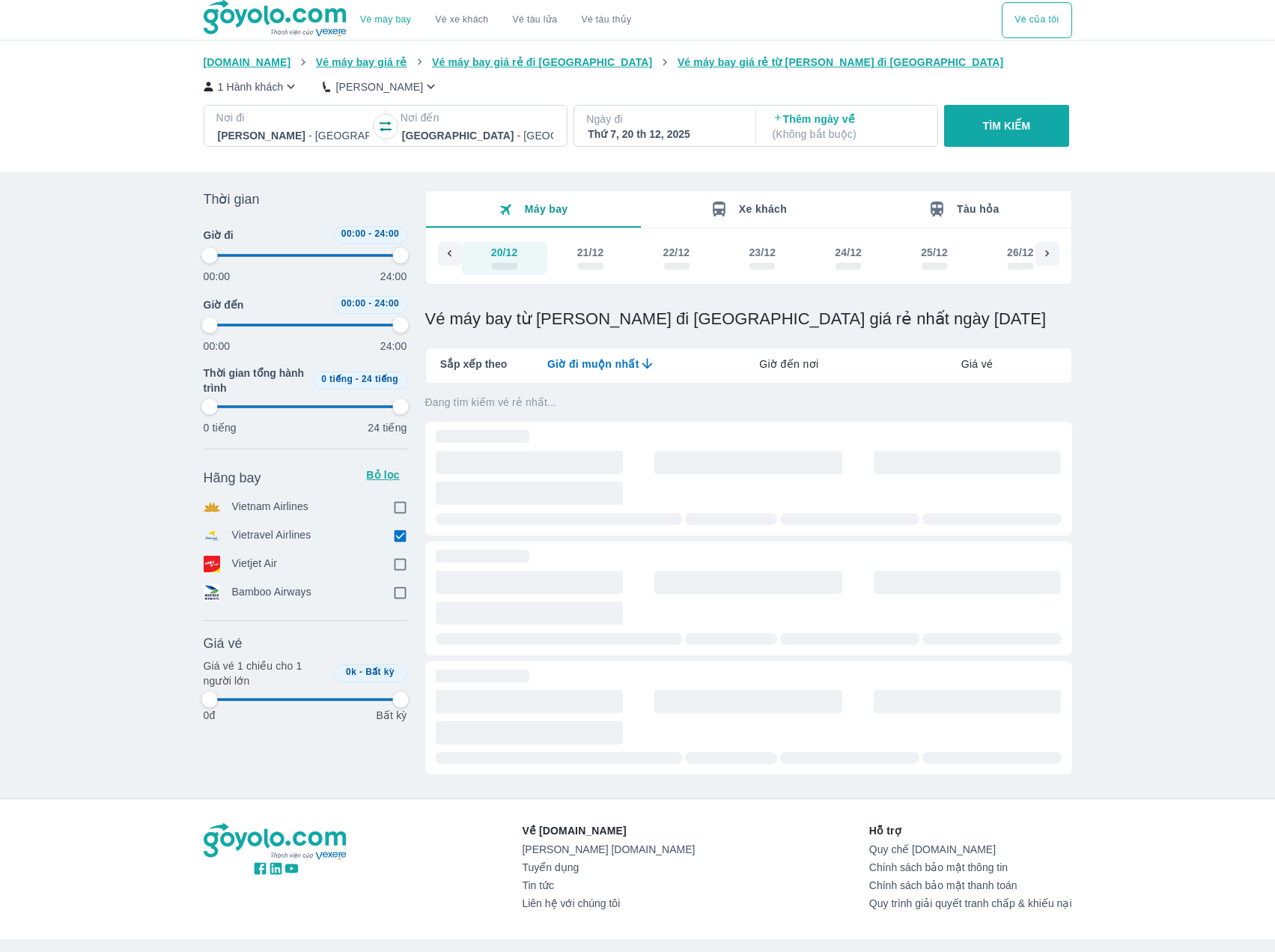
type input "97.9166666666667"
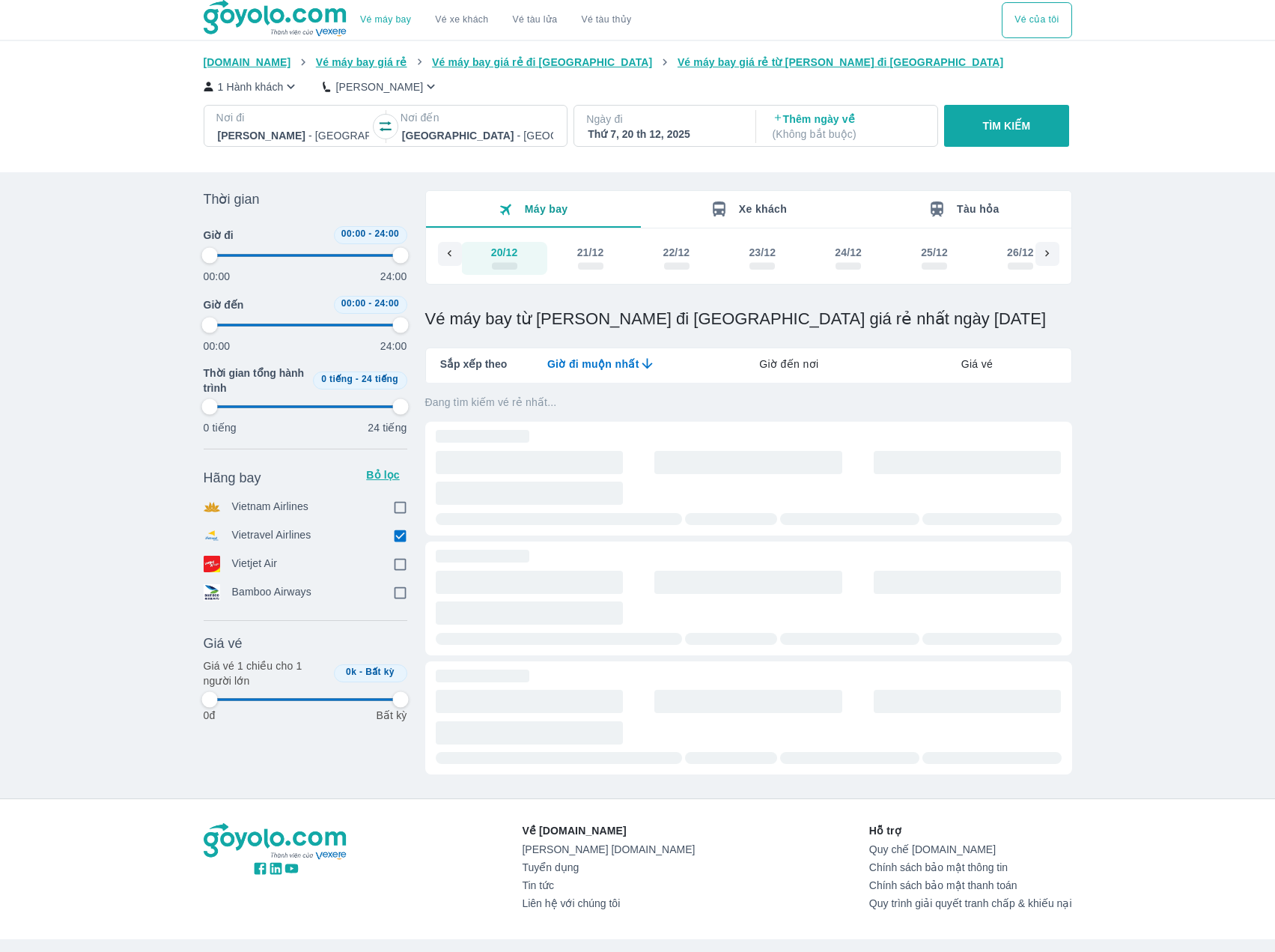
type input "97.9166666666667"
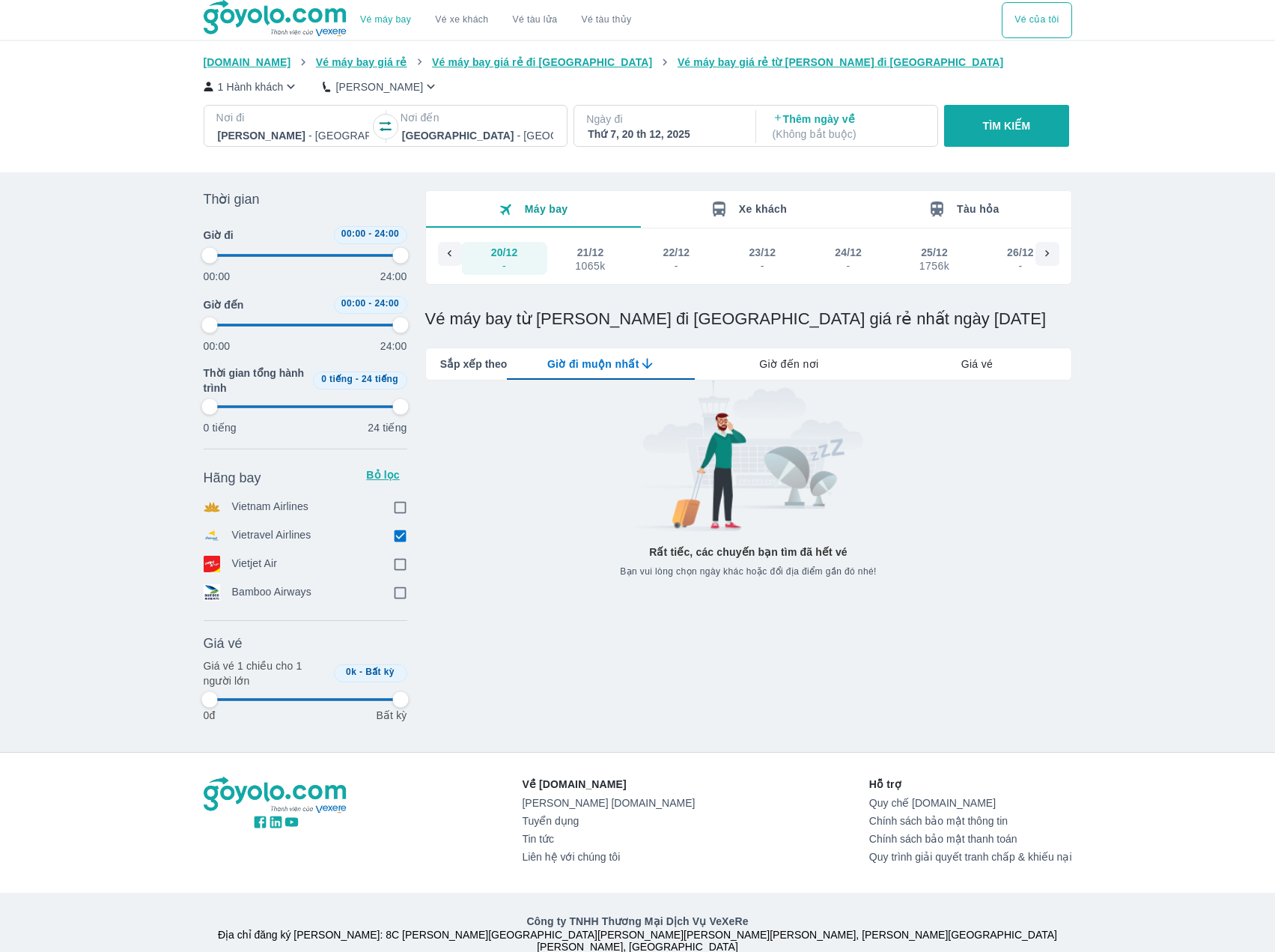
type input "97.9166666666667"
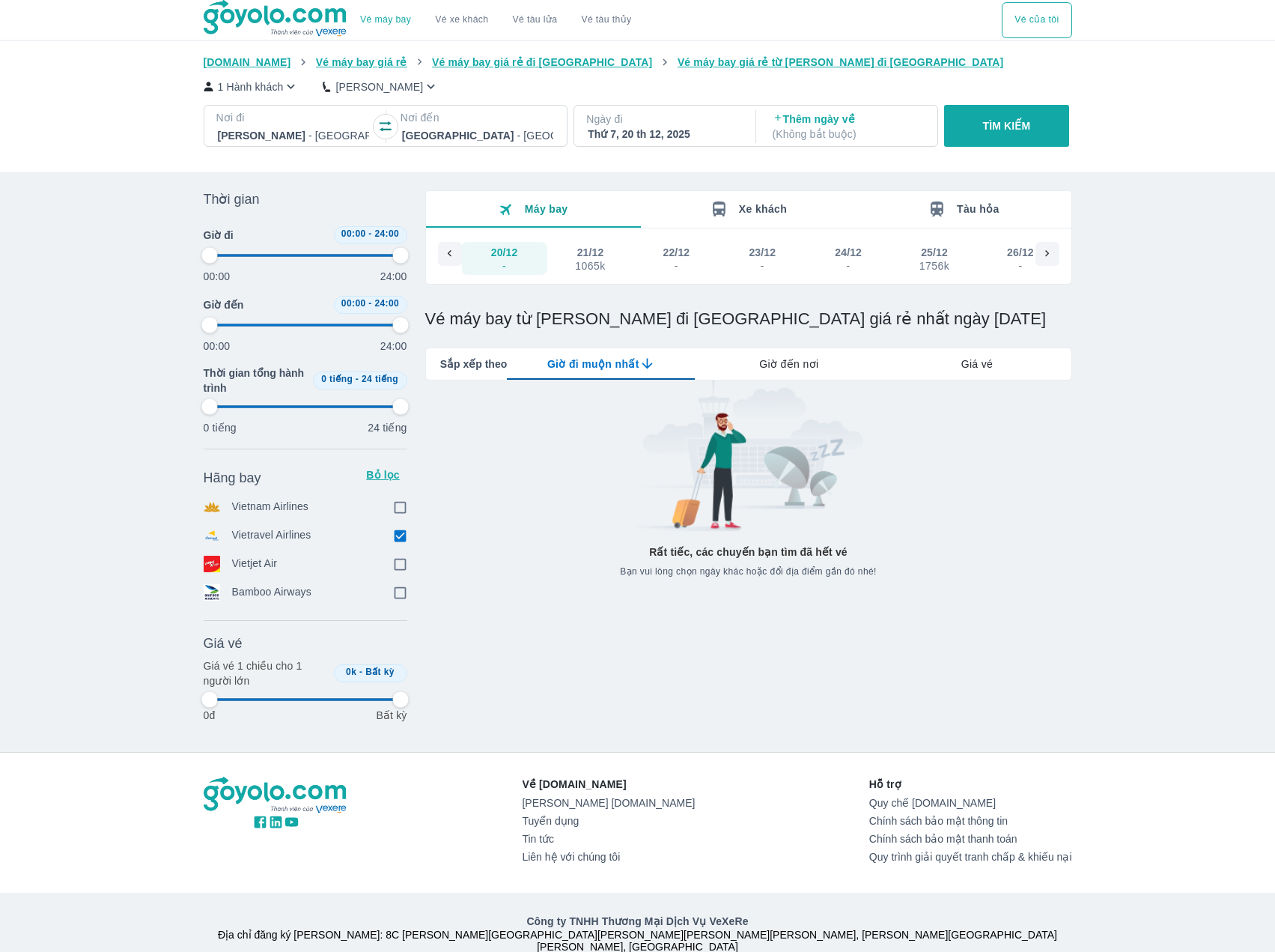
type input "97.9166666666667"
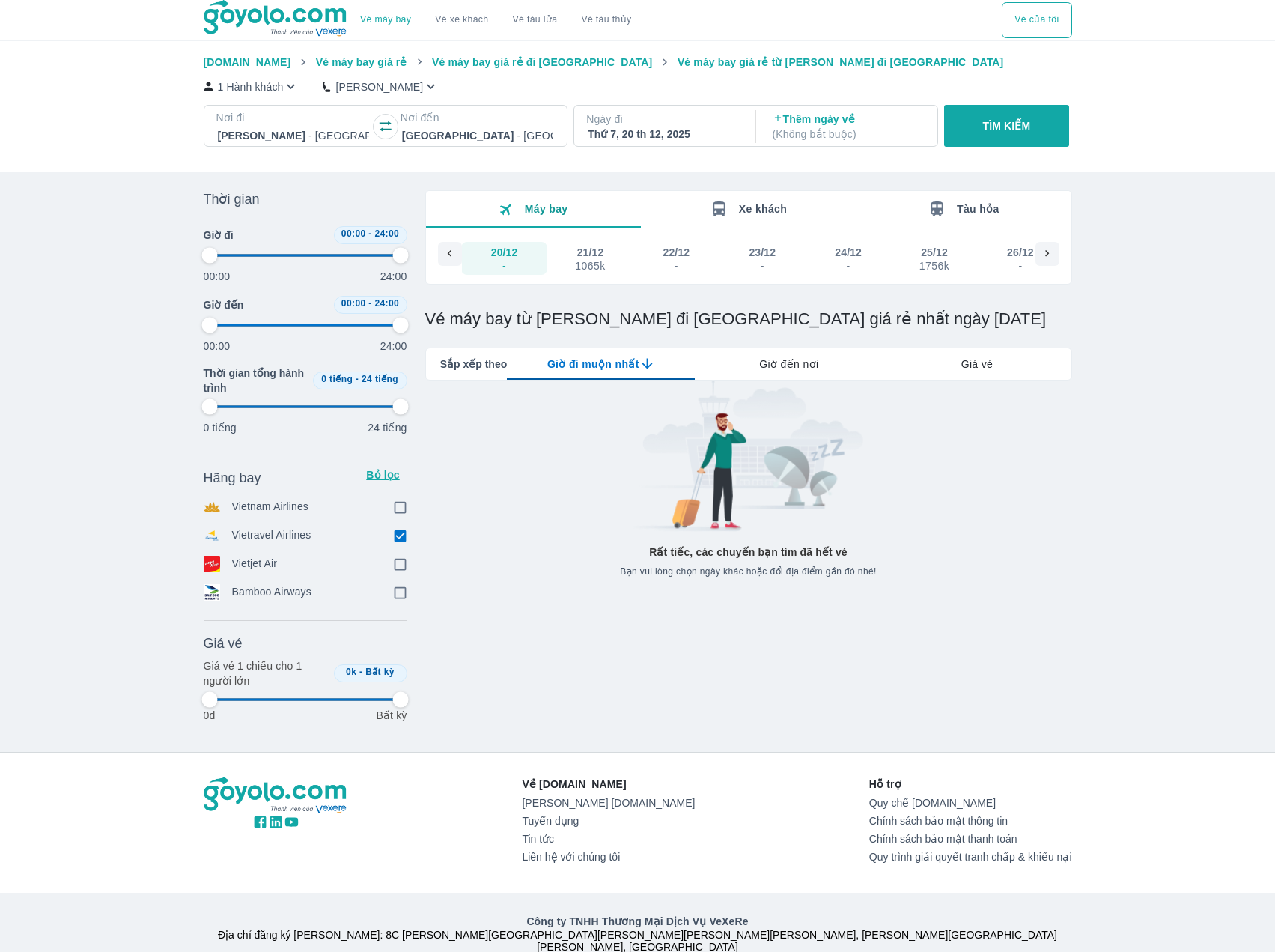
type input "97.9166666666667"
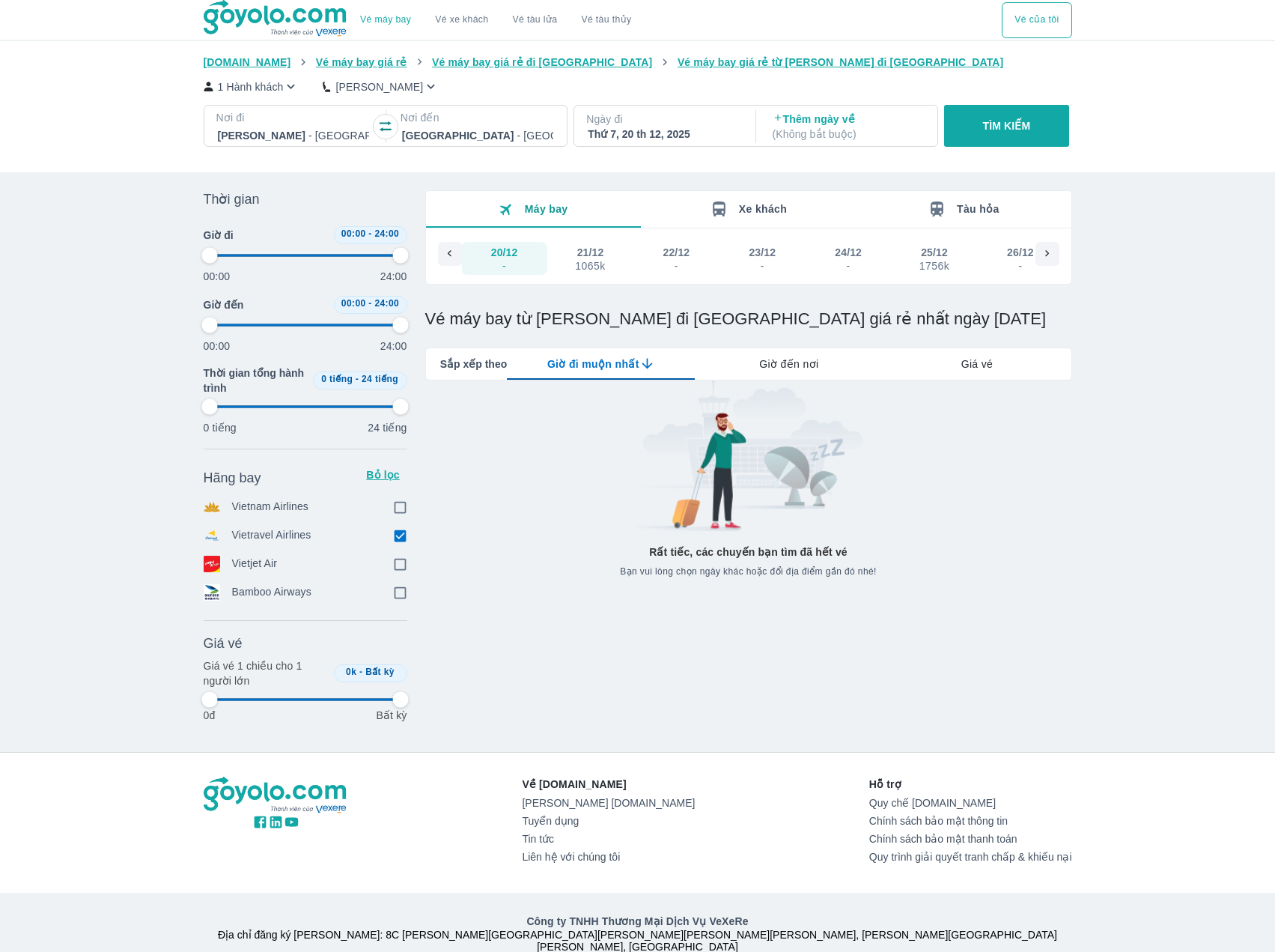
type input "97.9166666666667"
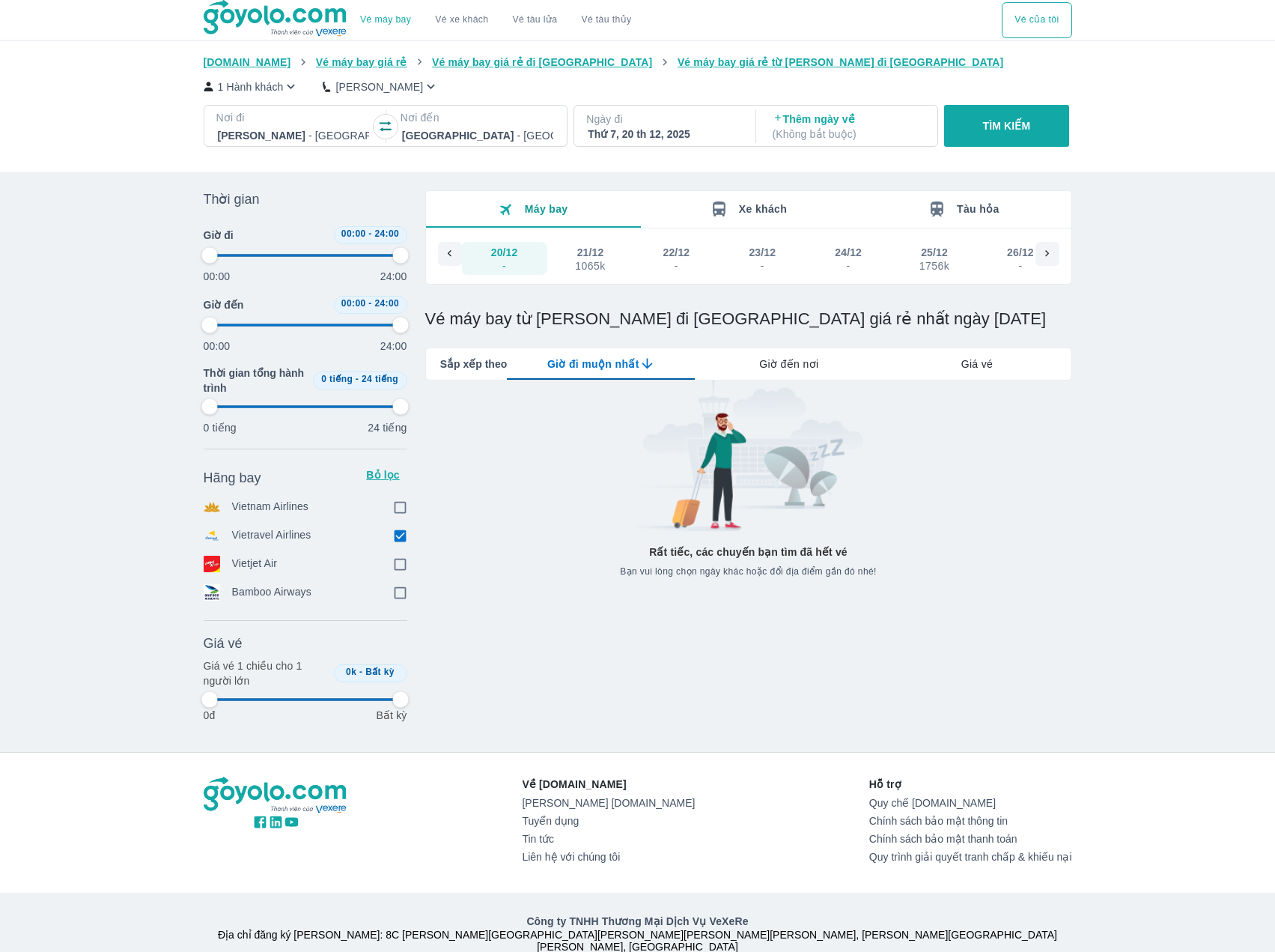
type input "97.9166666666667"
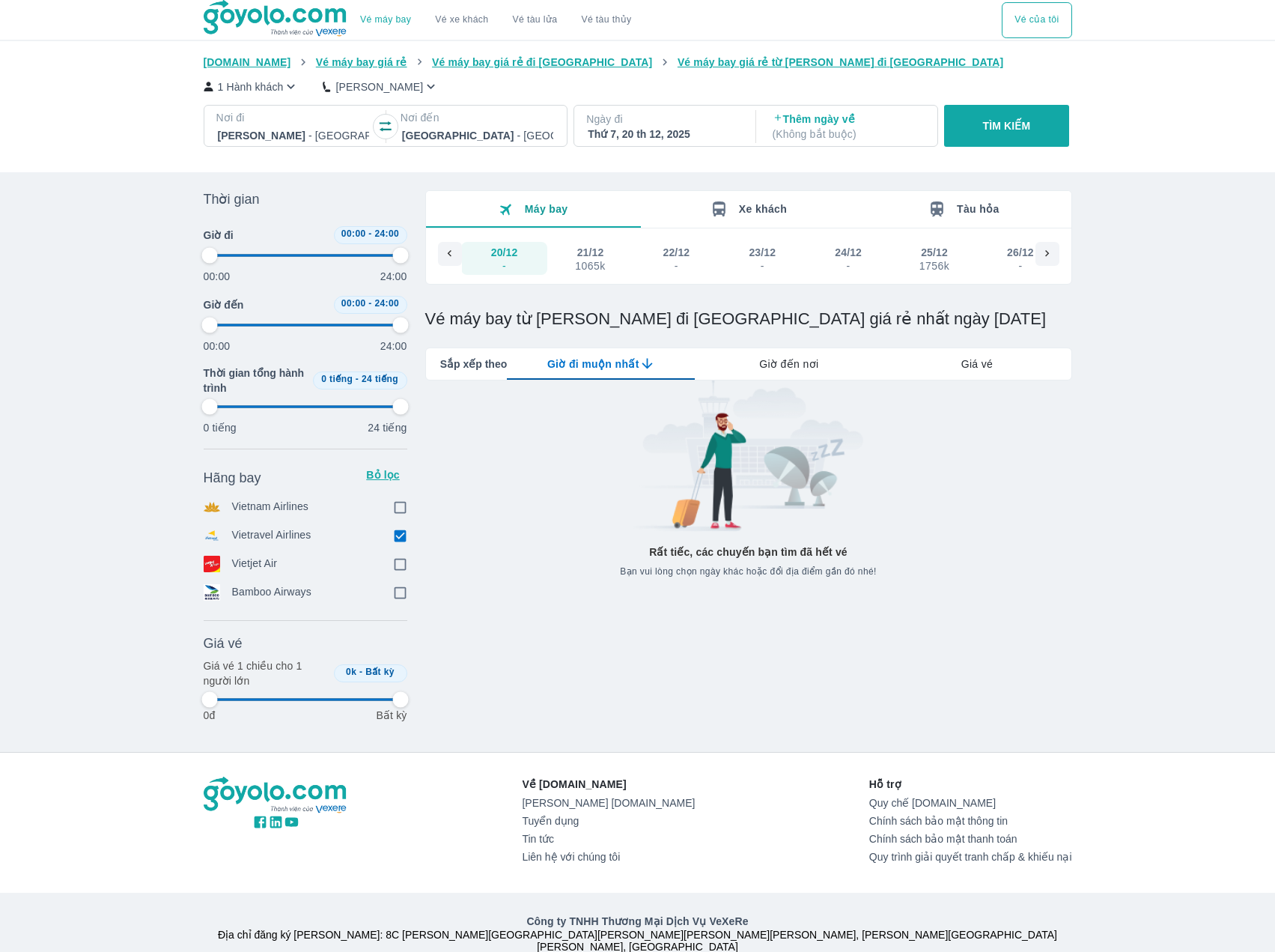
type input "97.9166666666667"
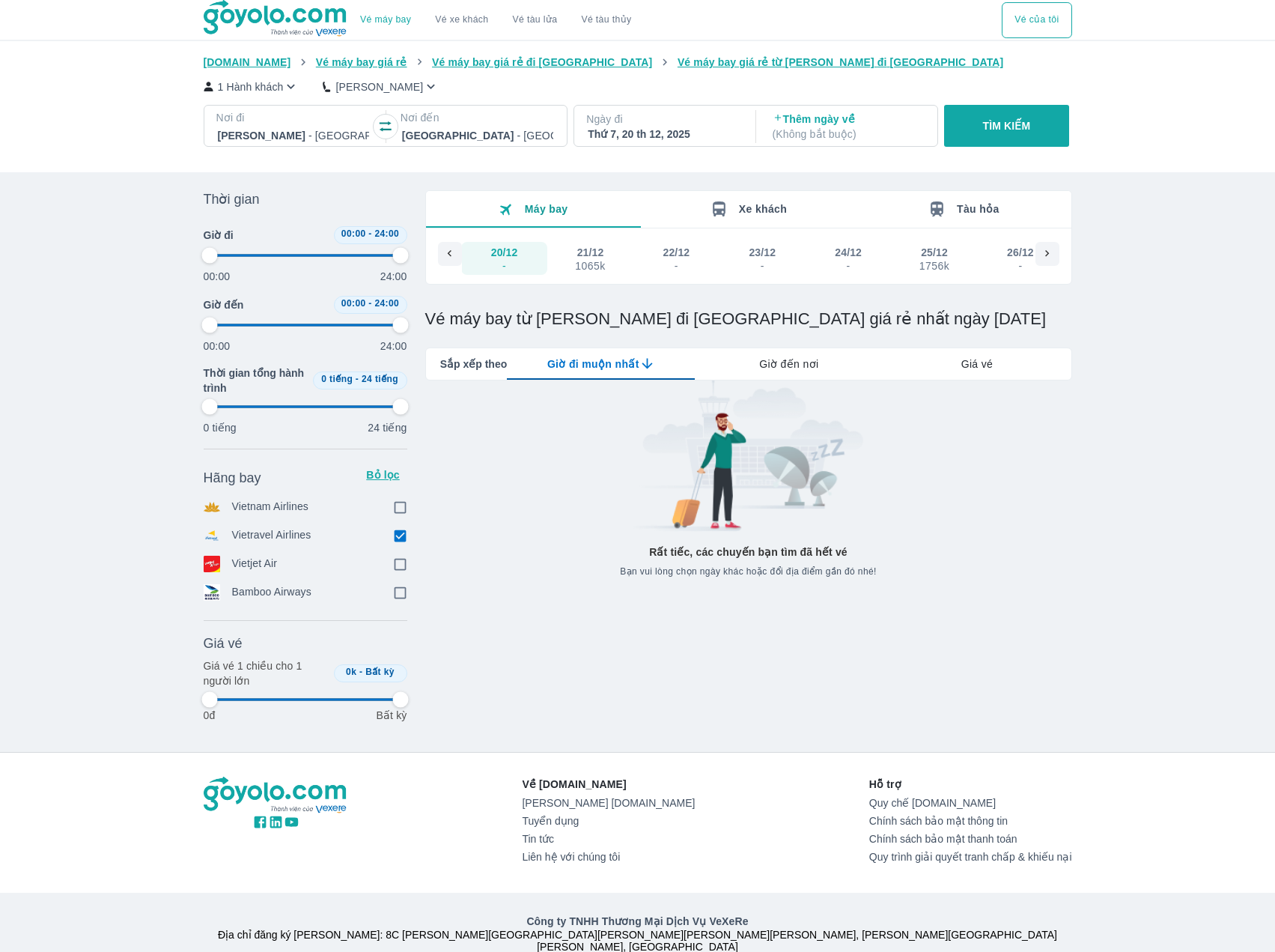
type input "97.9166666666667"
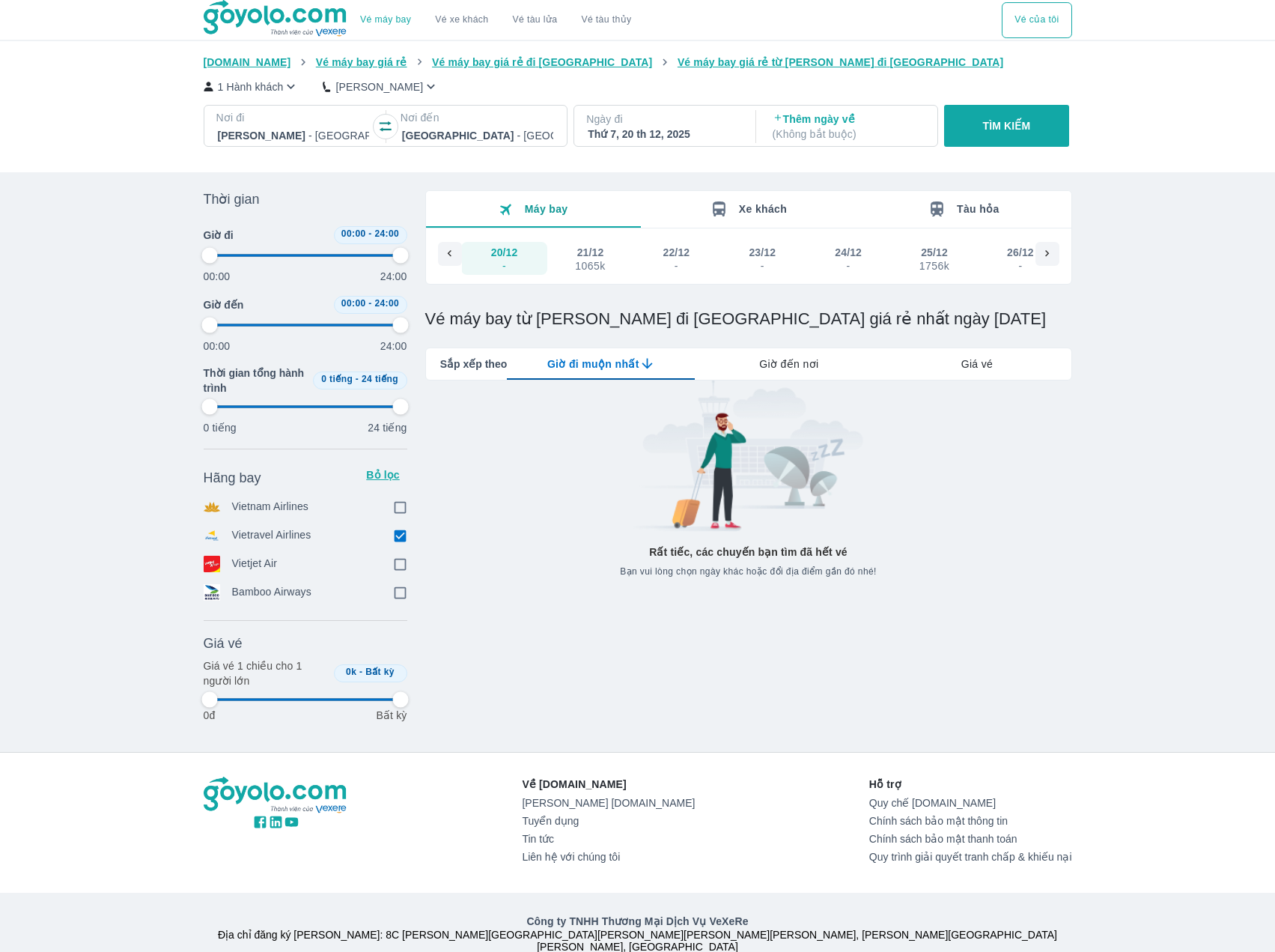
type input "97.9166666666667"
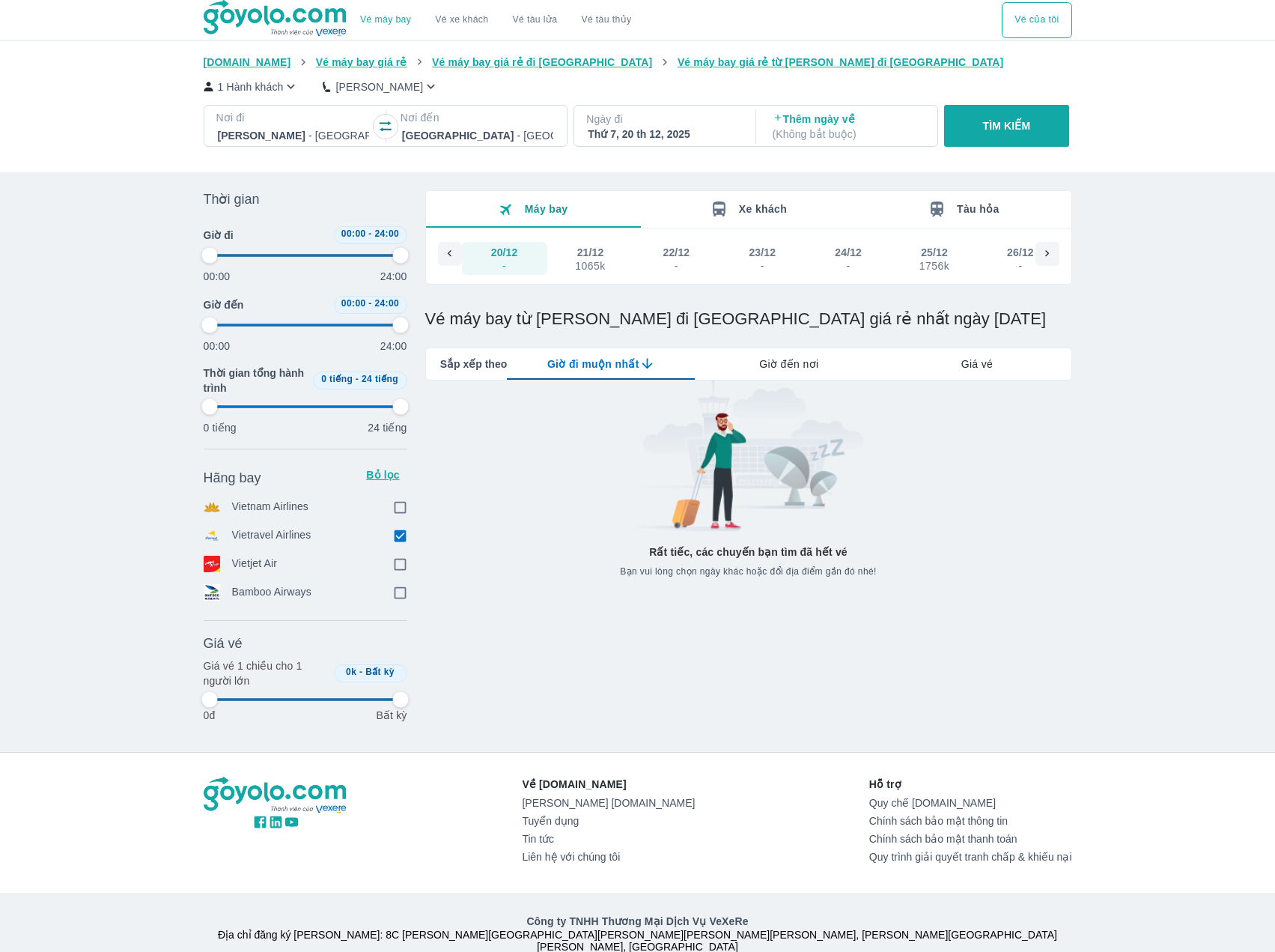
type input "97.9166666666667"
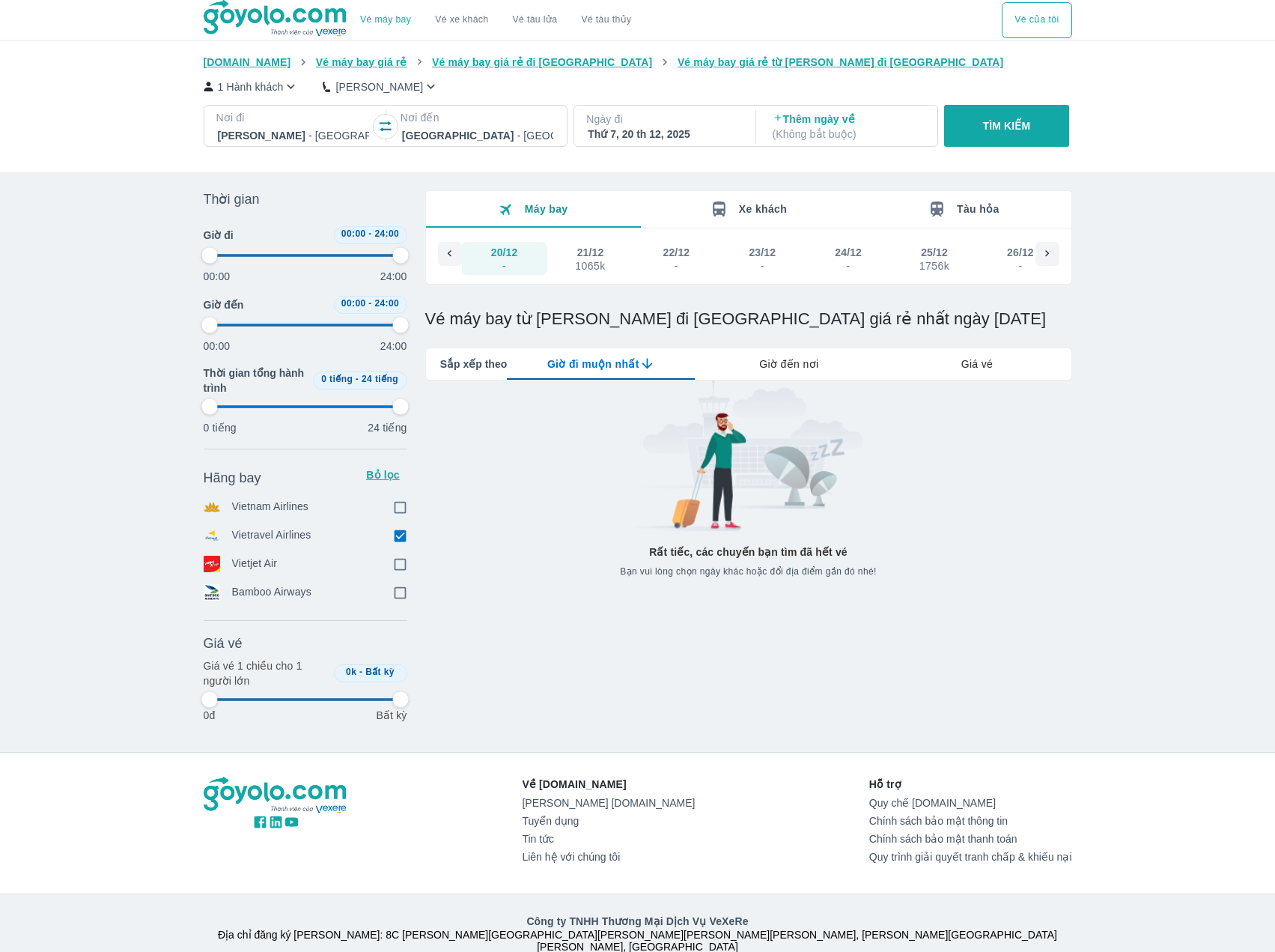
type input "97.9166666666667"
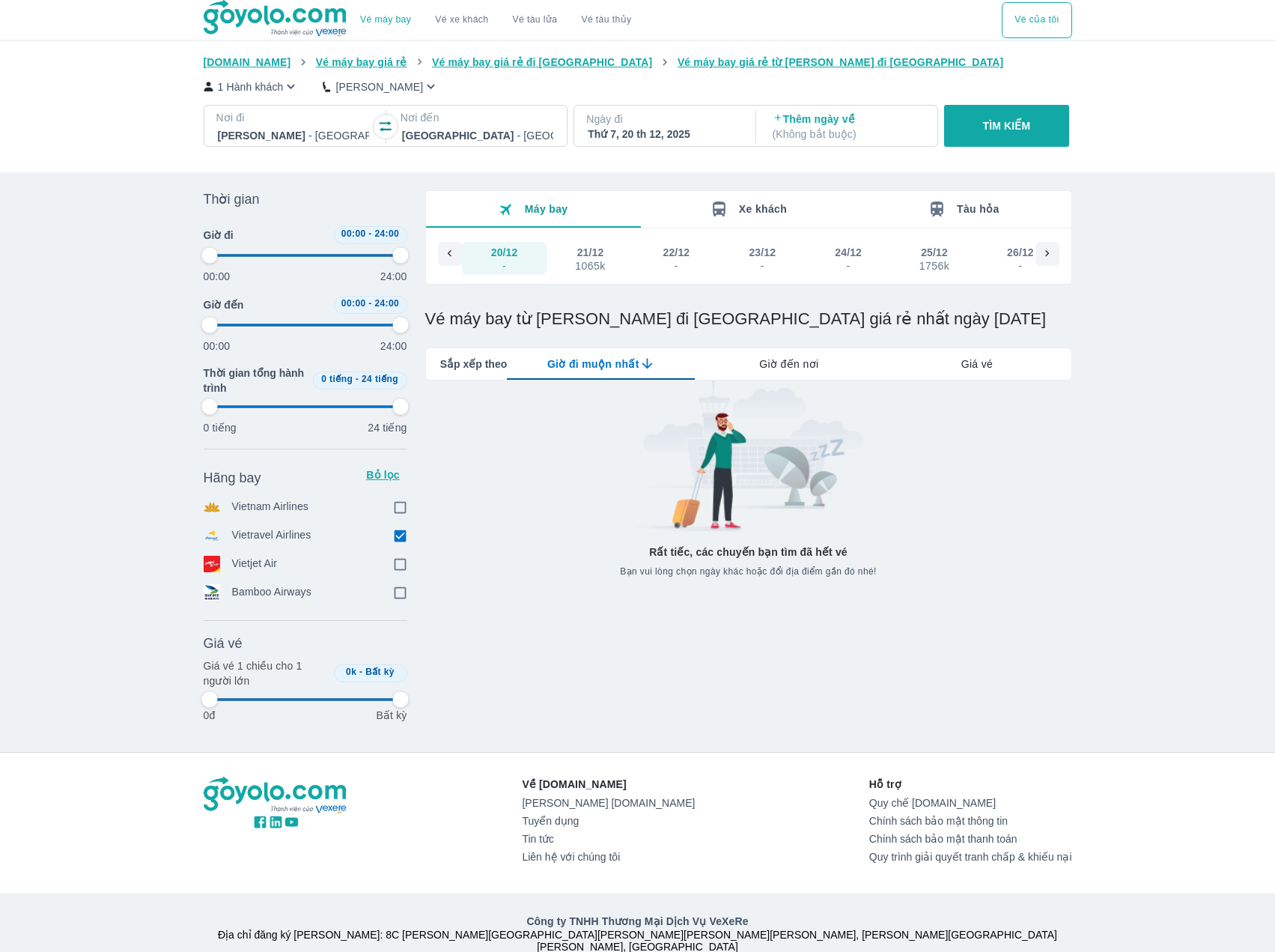
type input "97.9166666666667"
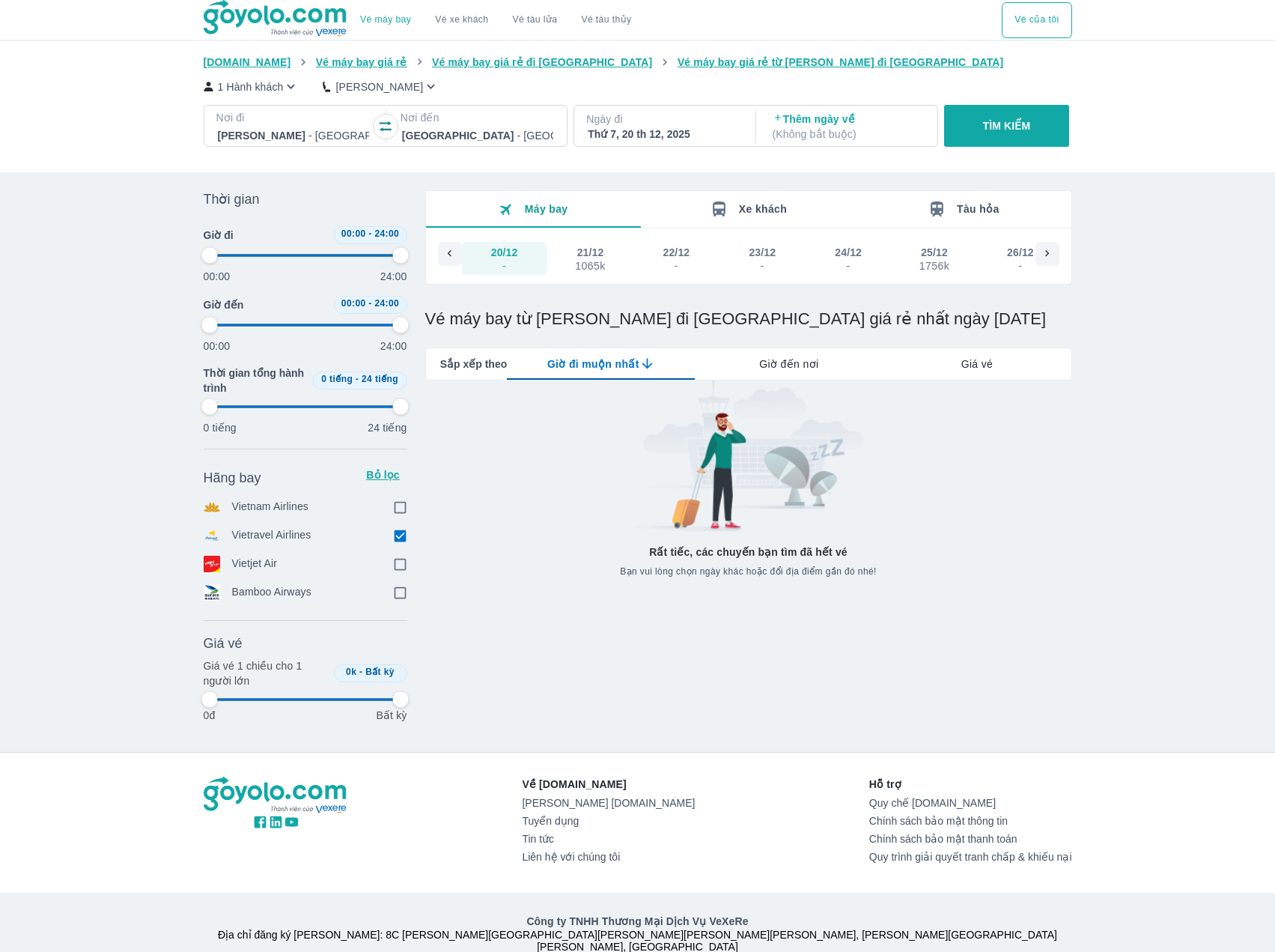
type input "97.9166666666667"
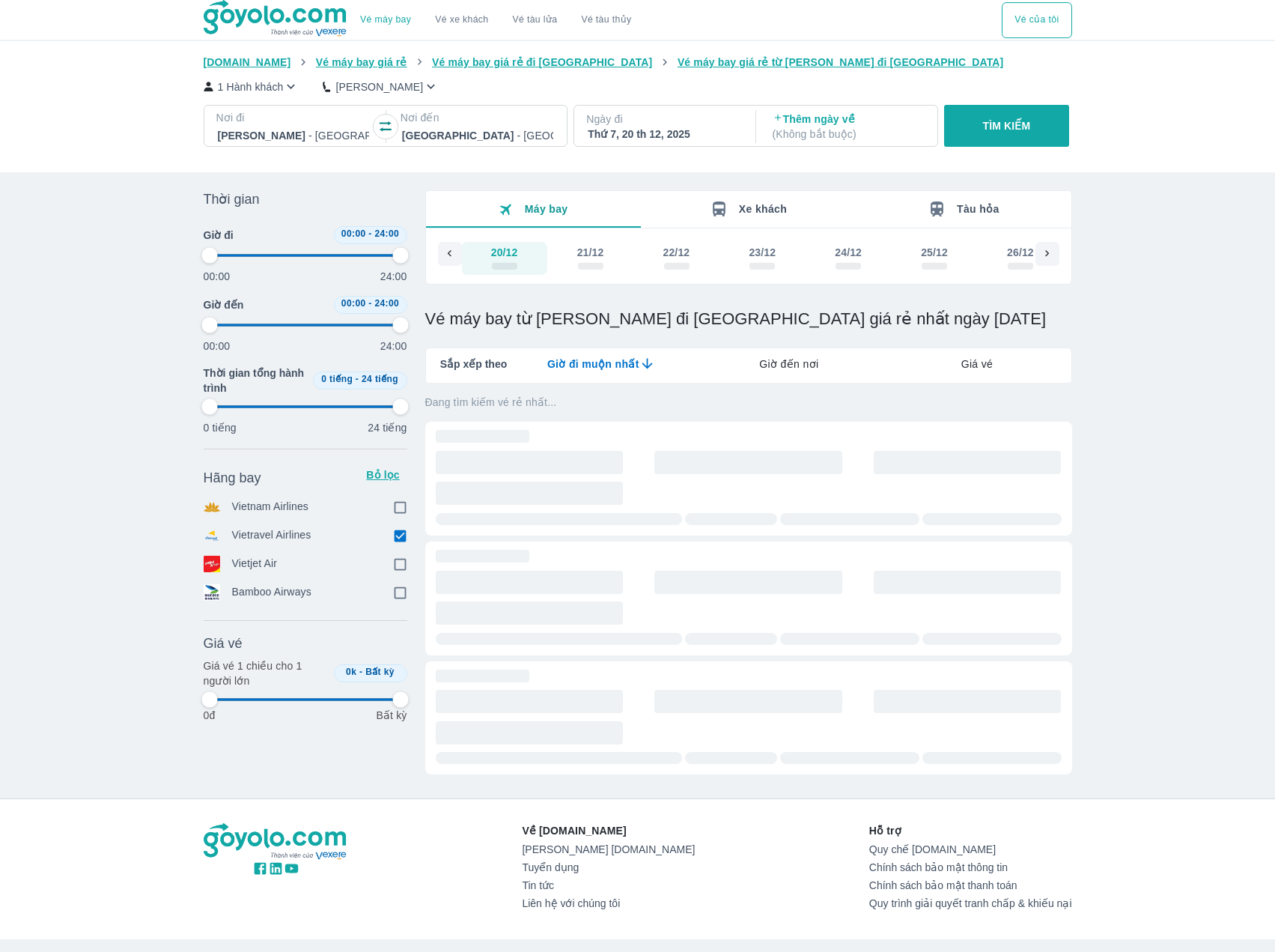
type input "97.9166666666667"
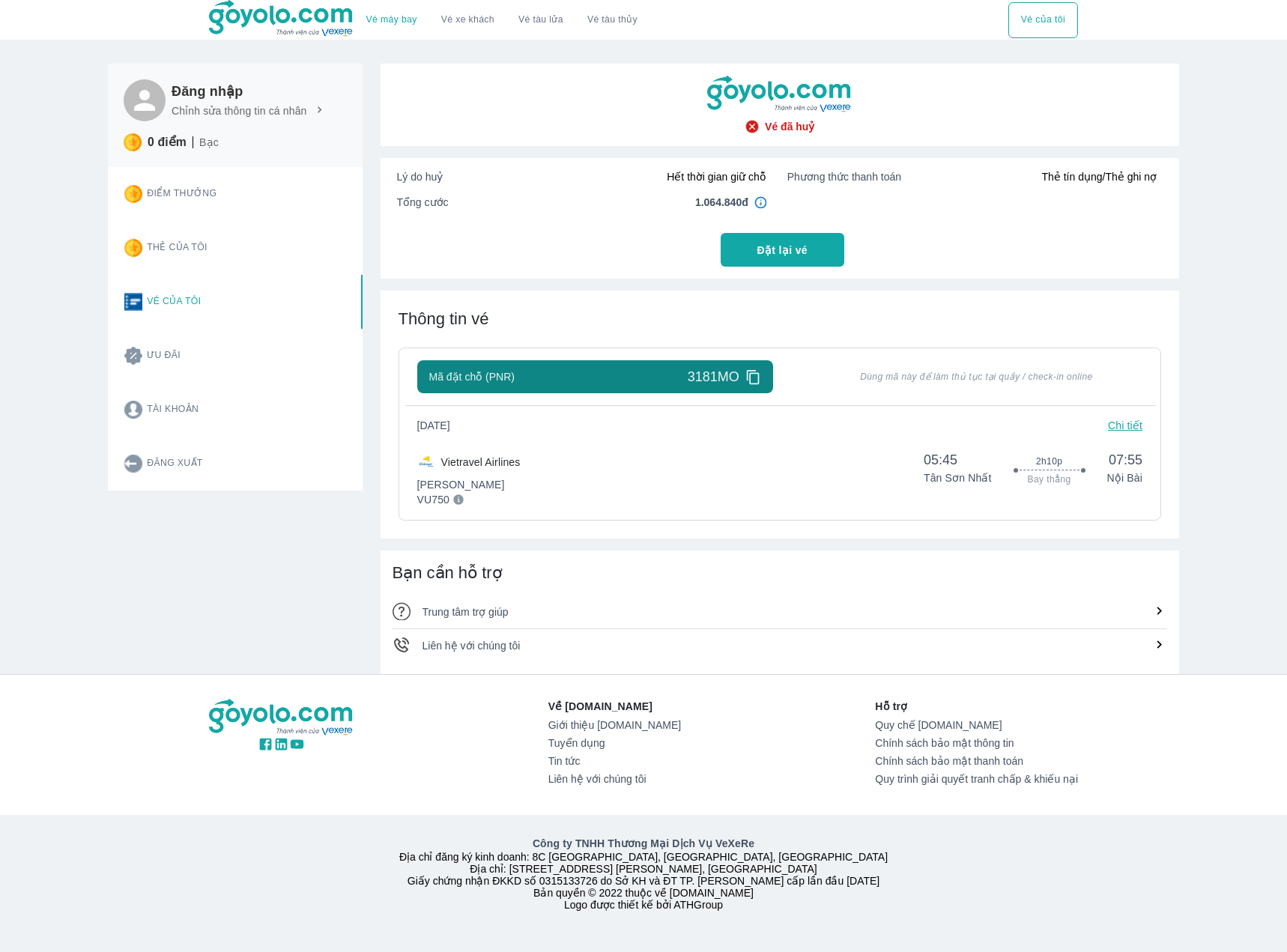
click at [1037, 33] on button "Vé của tôi" at bounding box center [1043, 20] width 69 height 36
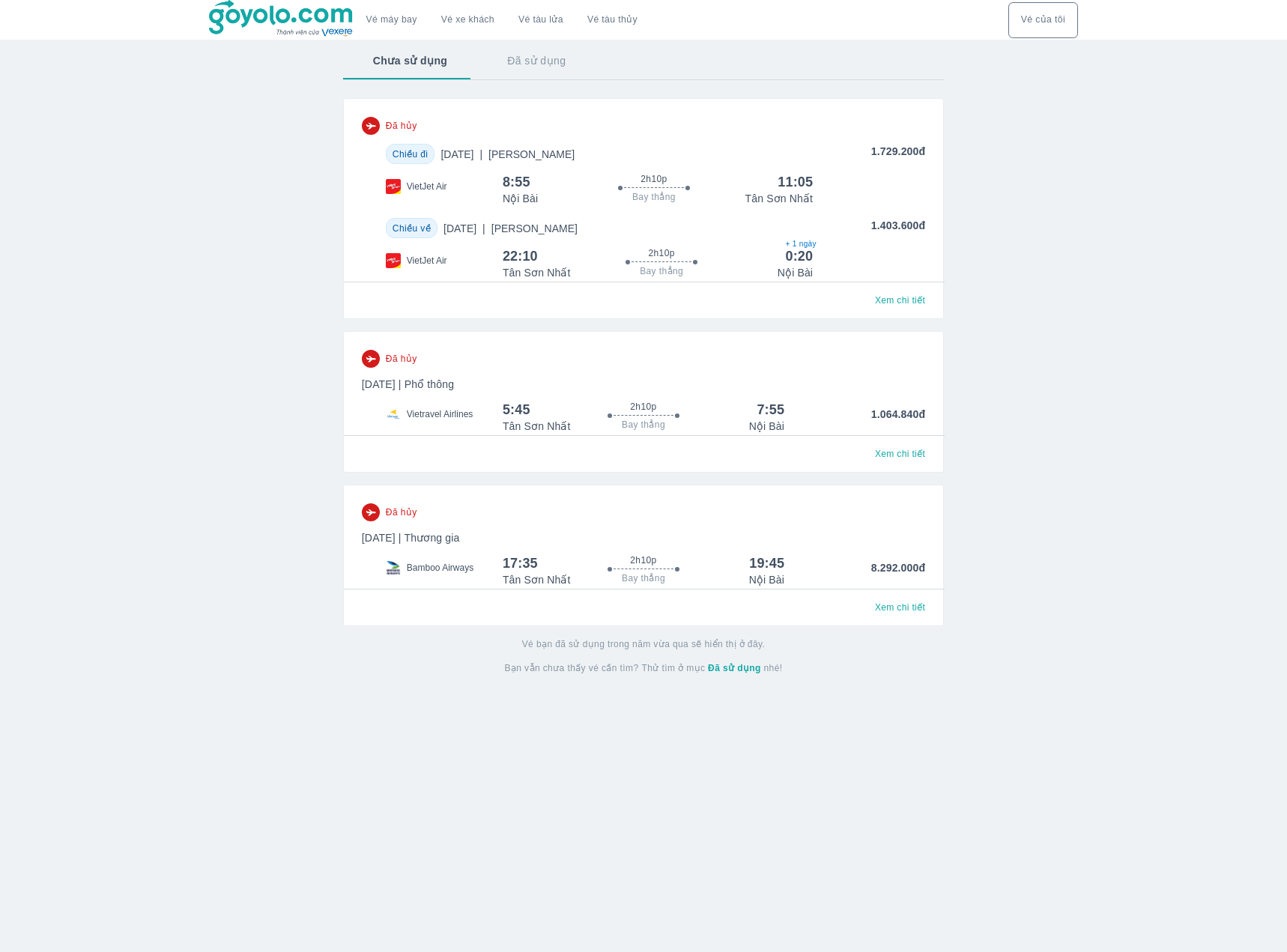
click at [700, 547] on div "Đã hủy [DATE] | Thương gia Bamboo Airways 17:35 2h10p Bay thẳng 19:45 [GEOGRAPH…" at bounding box center [644, 545] width 564 height 84
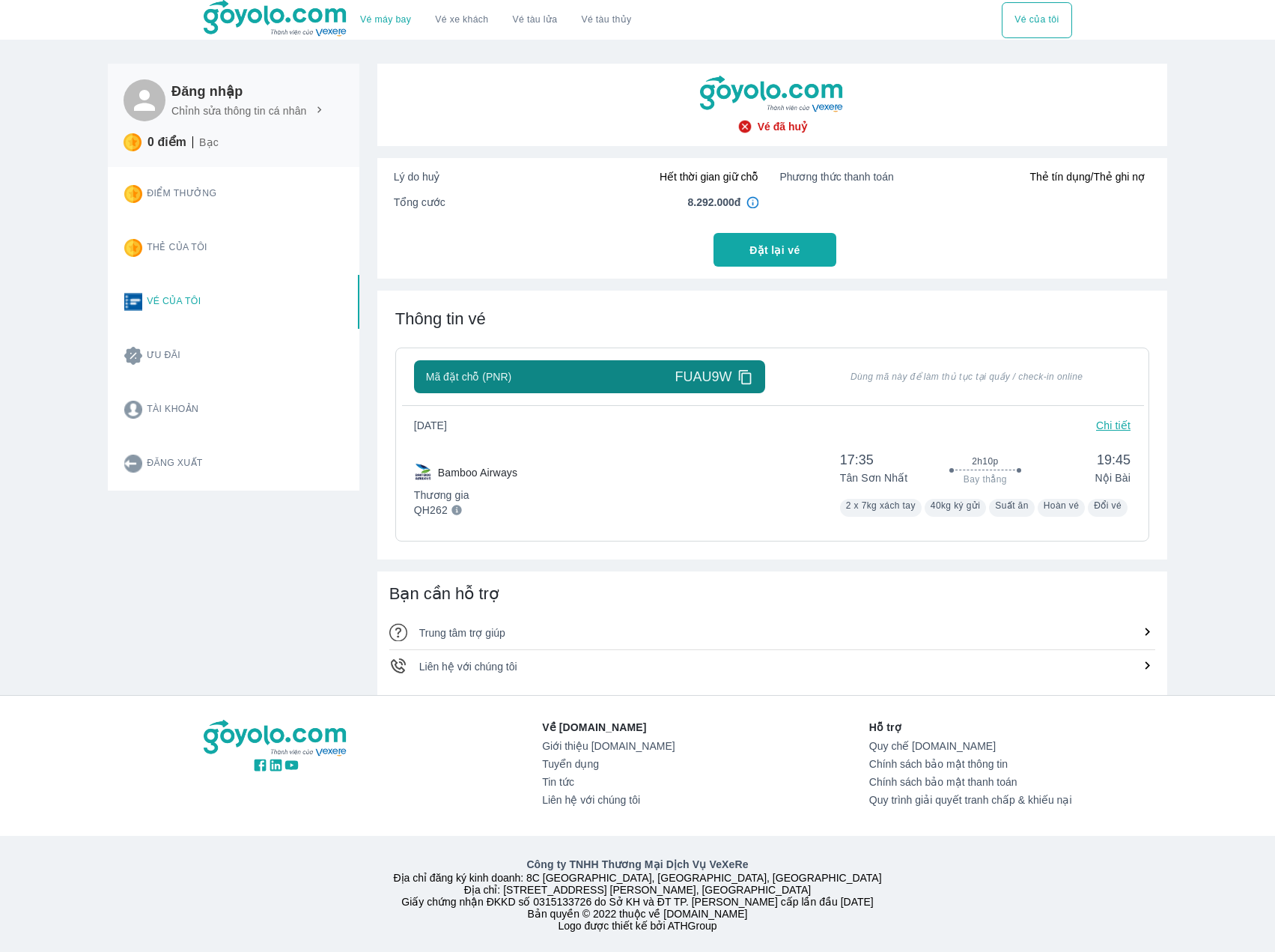
click at [746, 374] on icon at bounding box center [745, 377] width 16 height 16
